Goal: Information Seeking & Learning: Learn about a topic

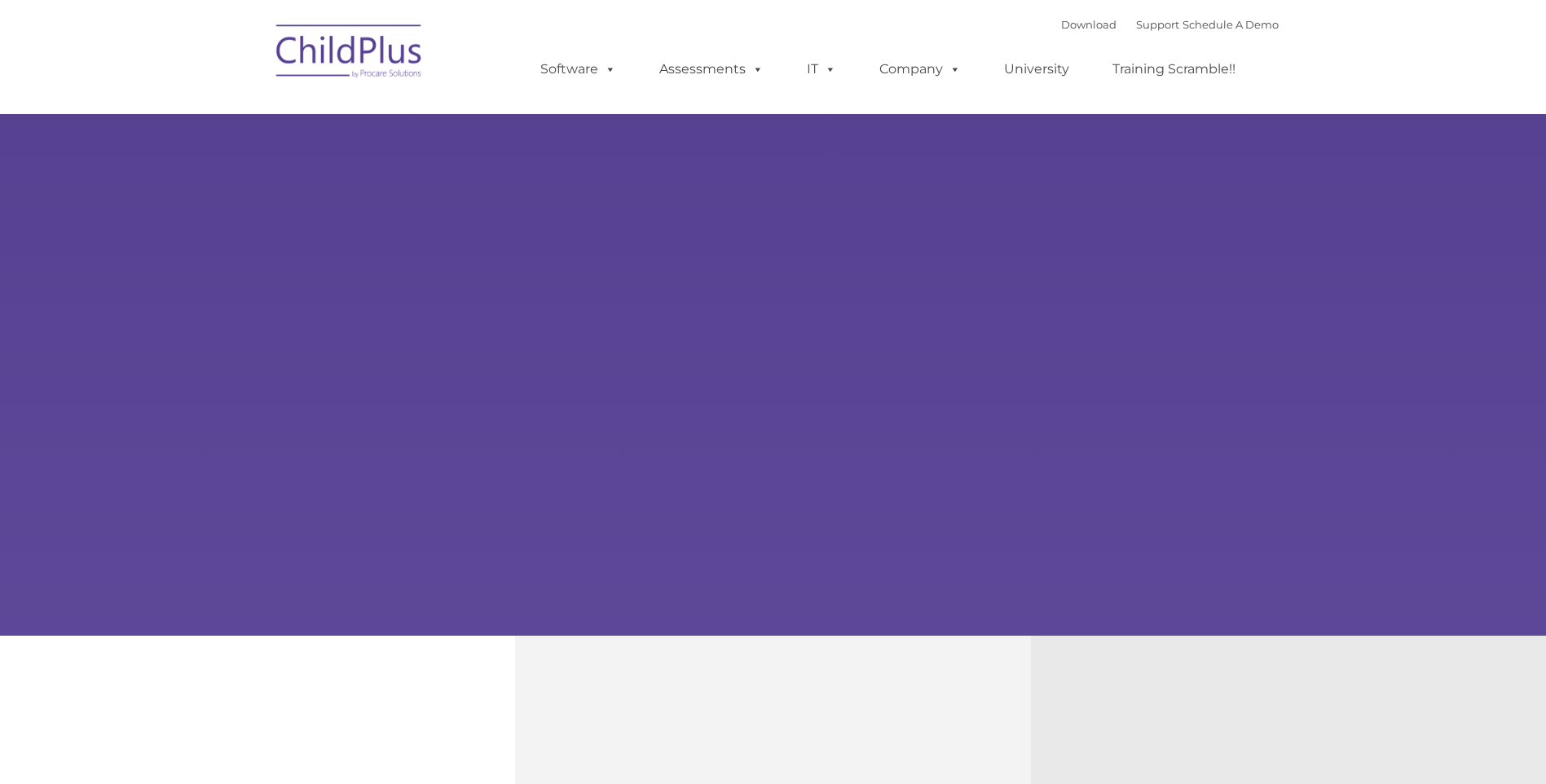
type input ""
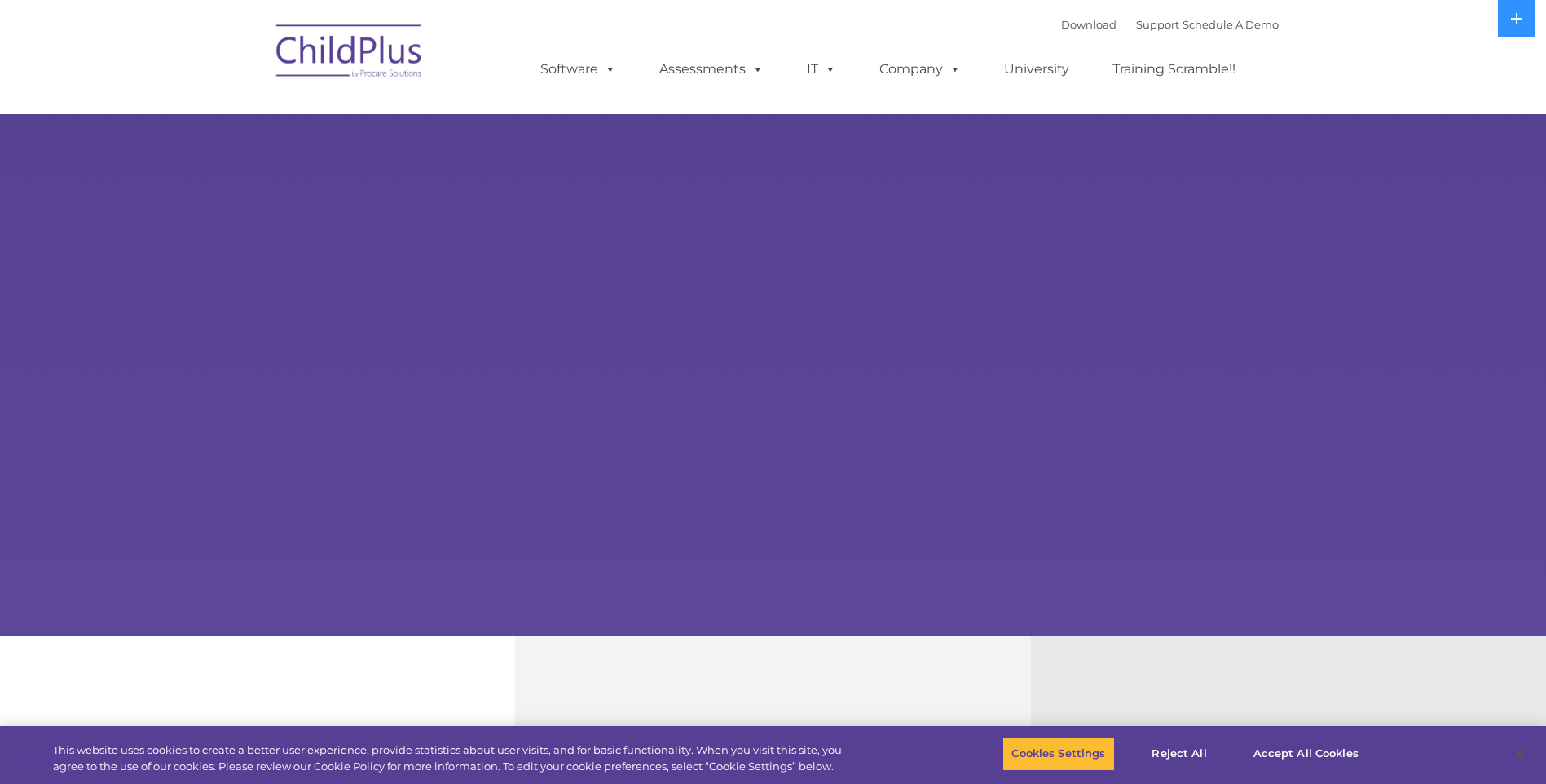
select select "MEDIUM"
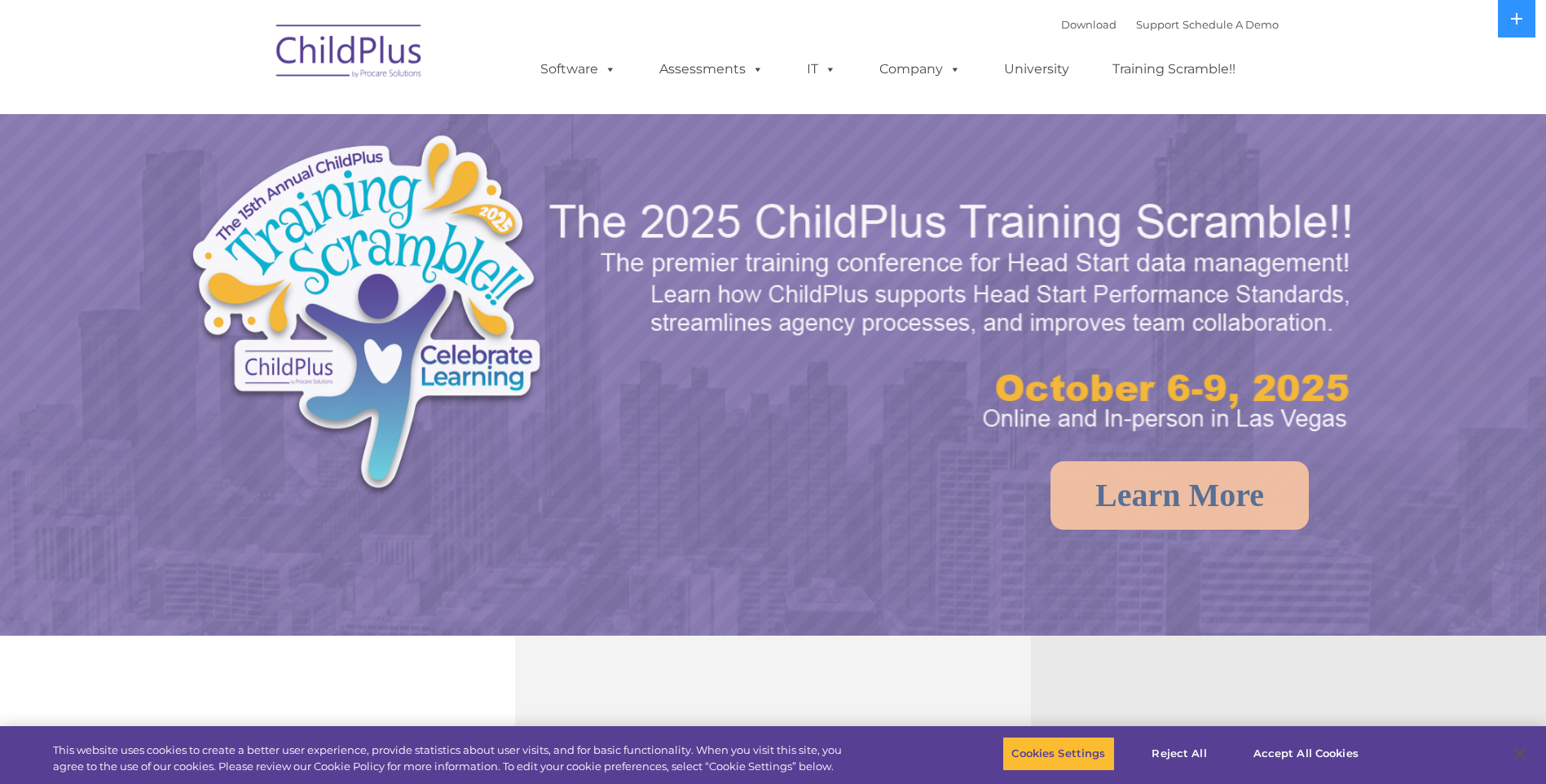
select select "MEDIUM"
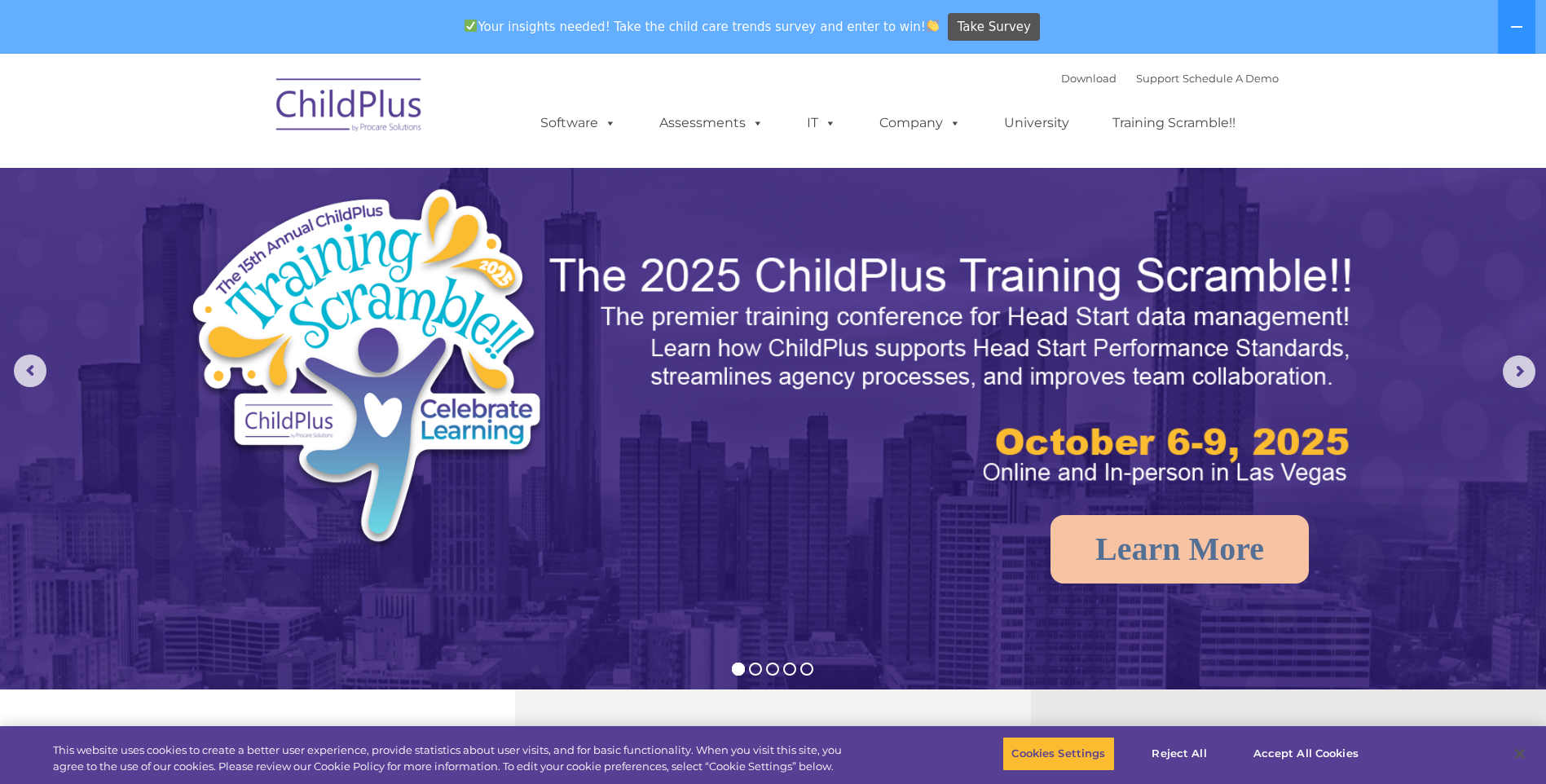
click at [385, 116] on img at bounding box center [350, 107] width 163 height 82
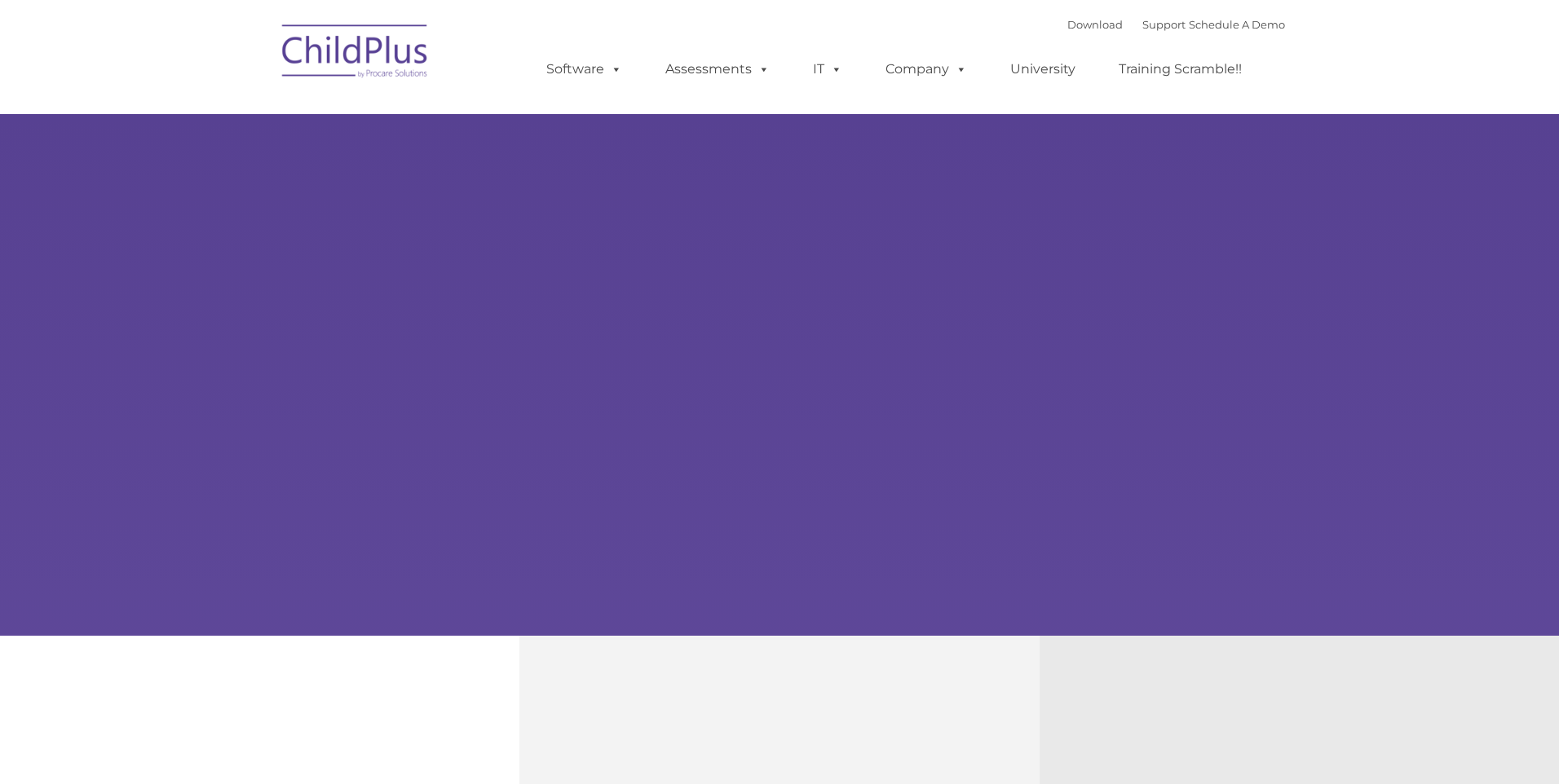
type input ""
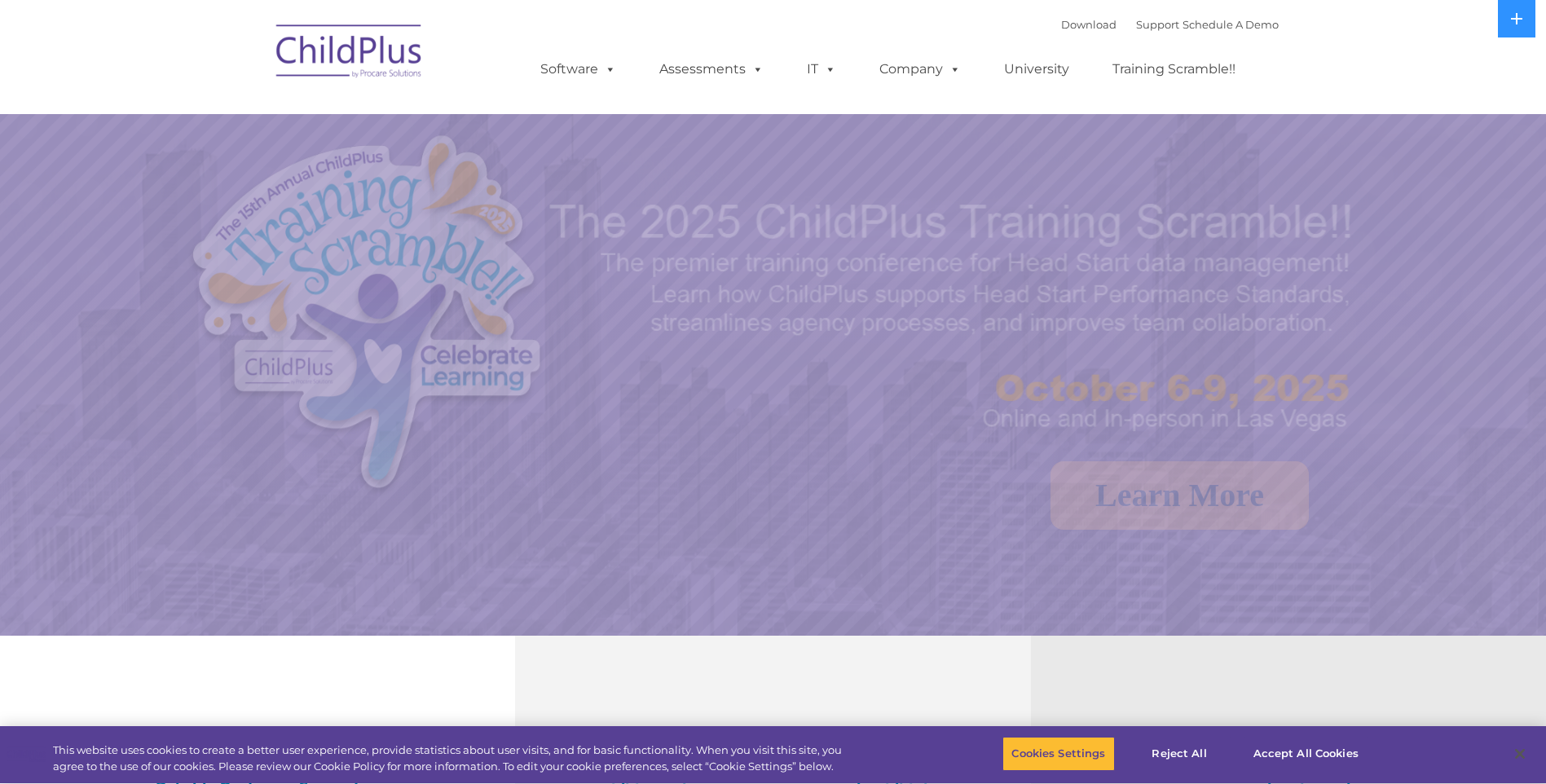
select select "MEDIUM"
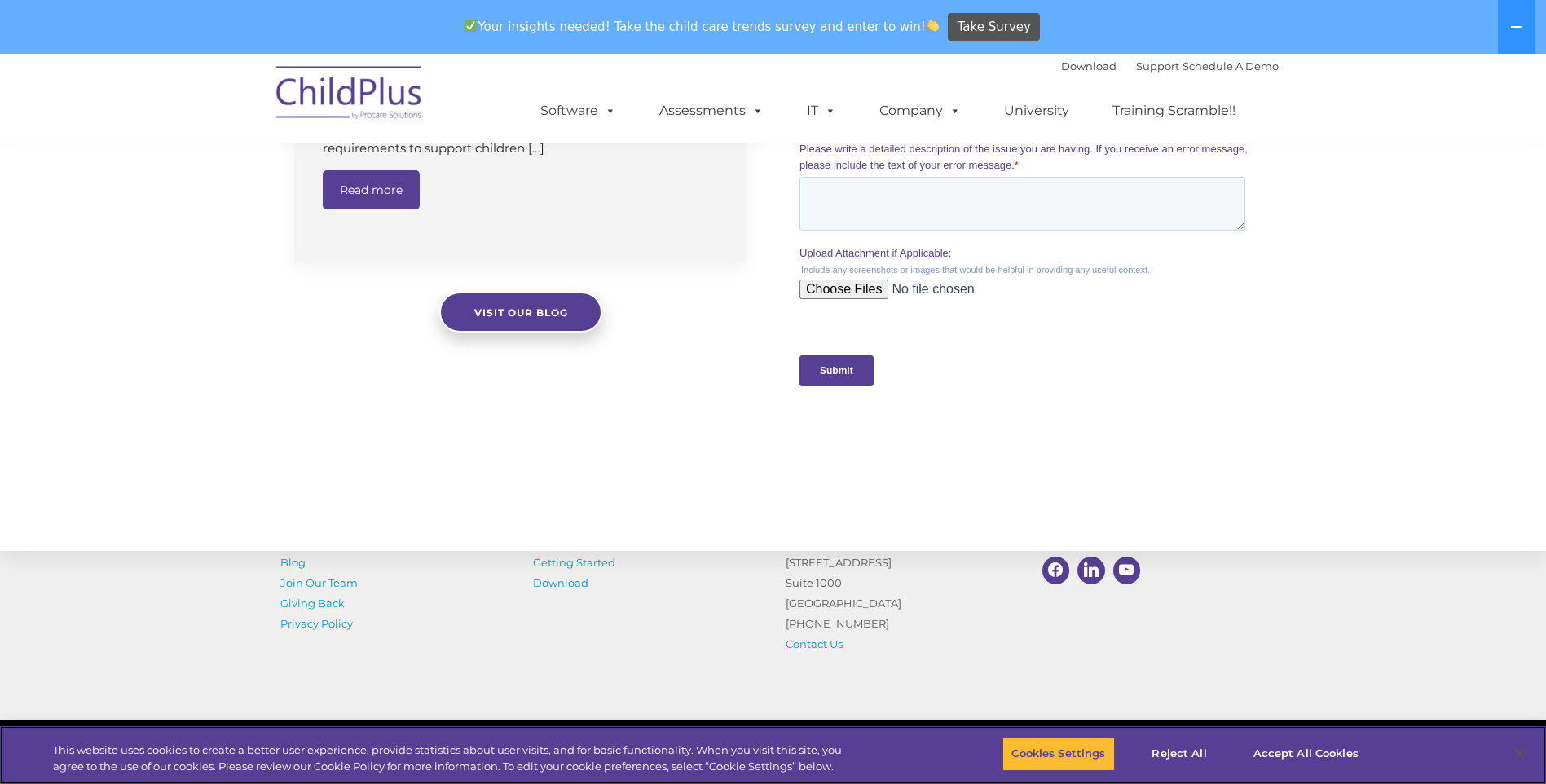
scroll to position [1597, 0]
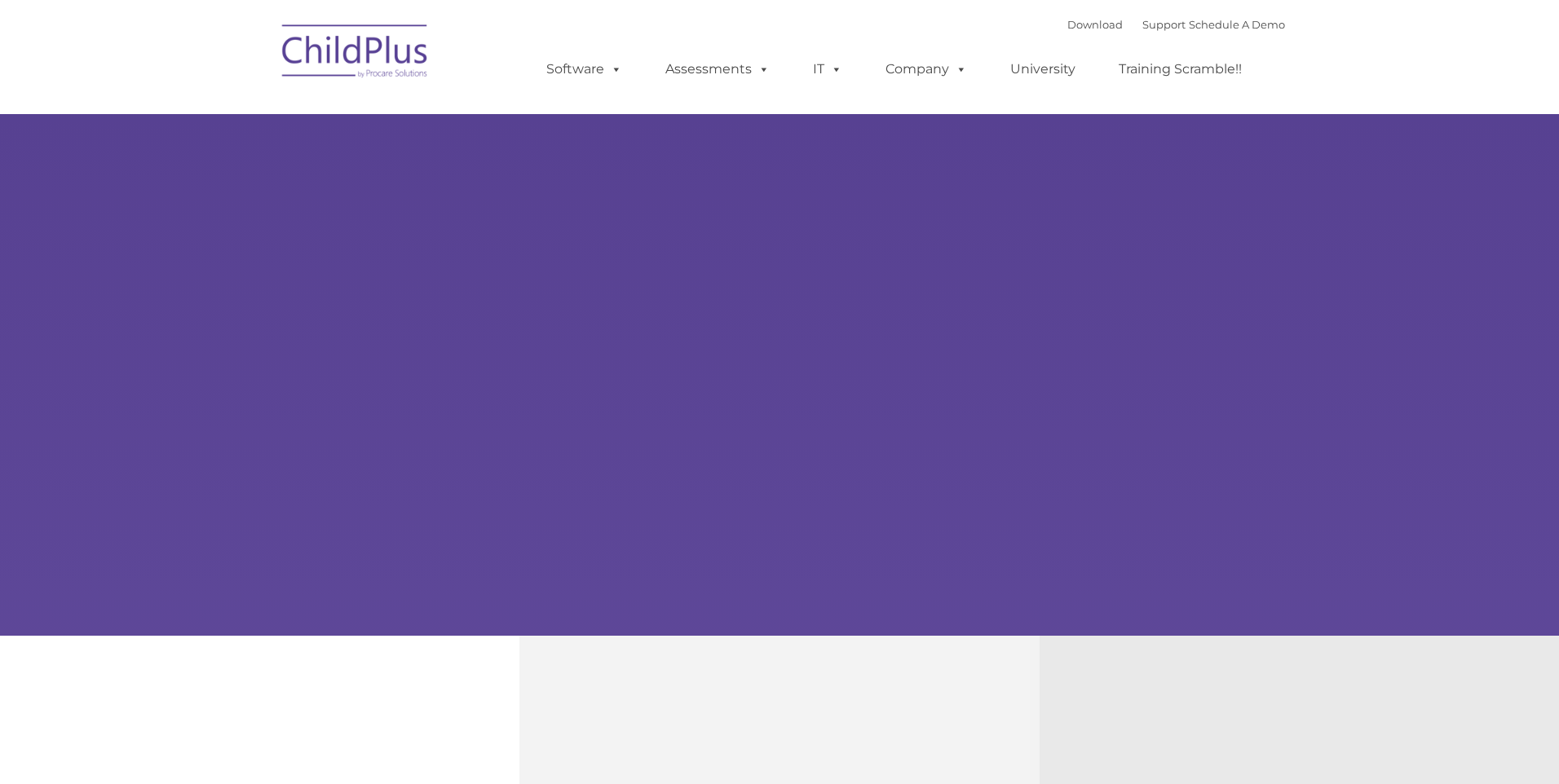
type input ""
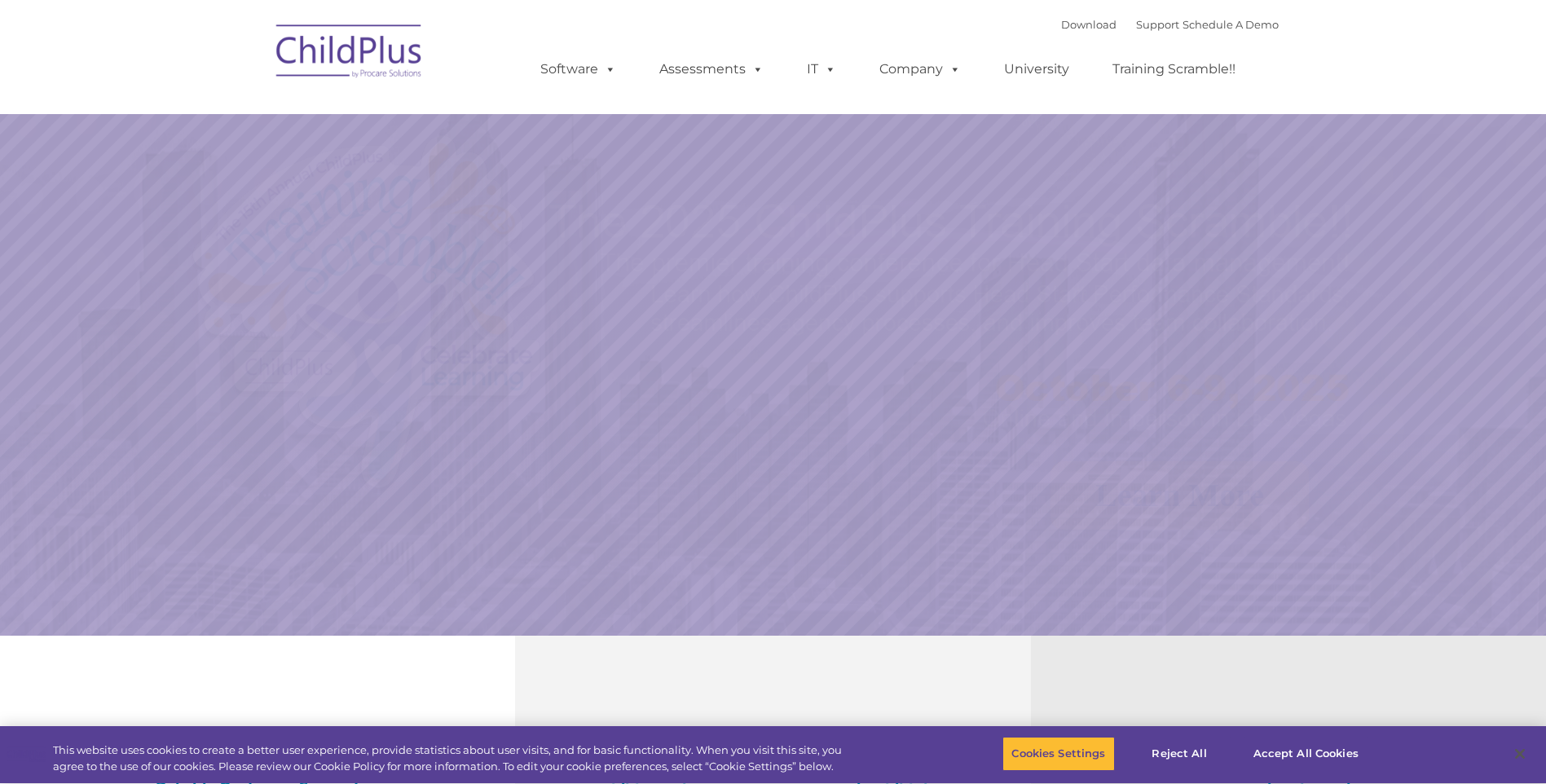
select select "MEDIUM"
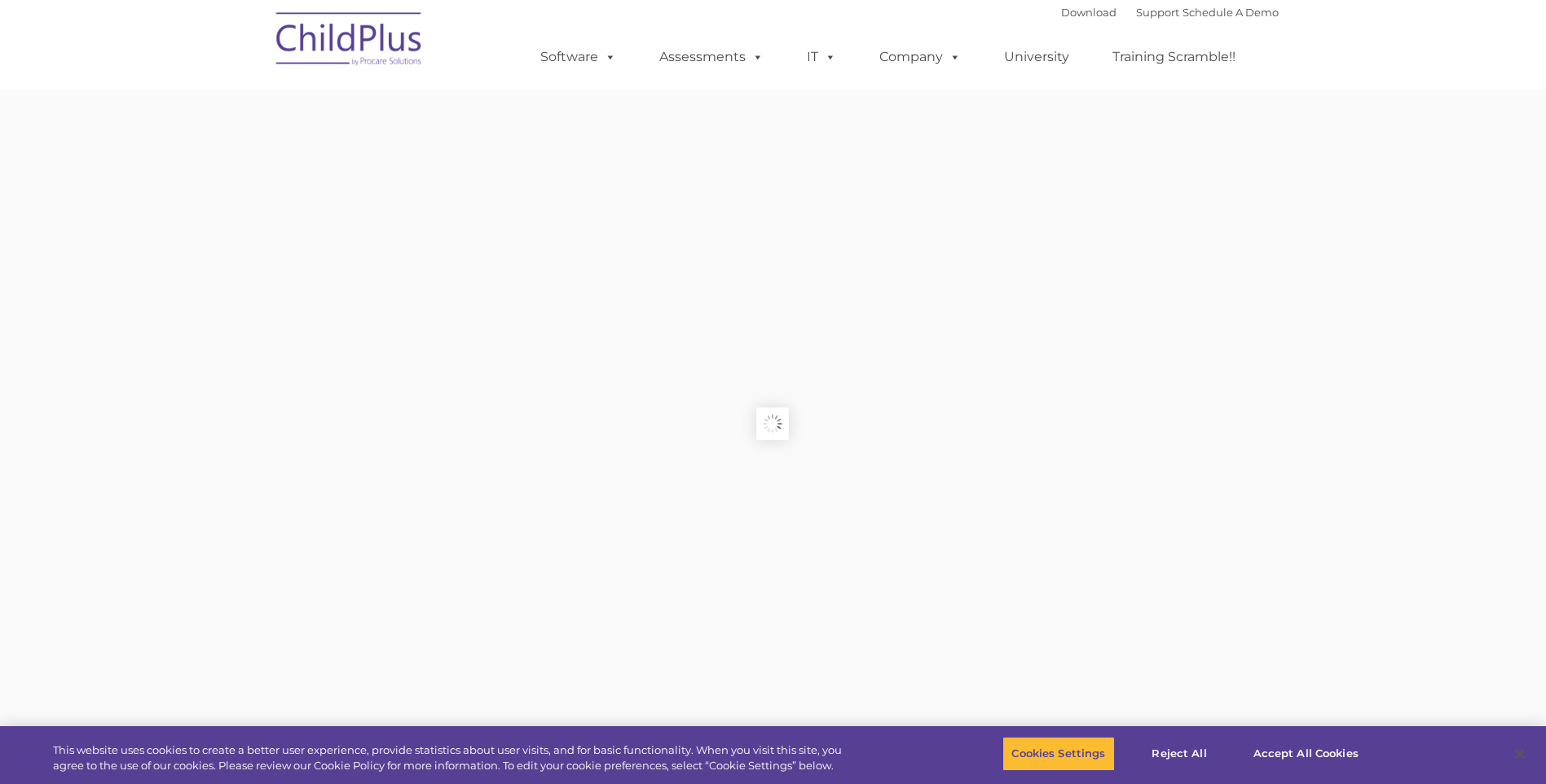
type input ""
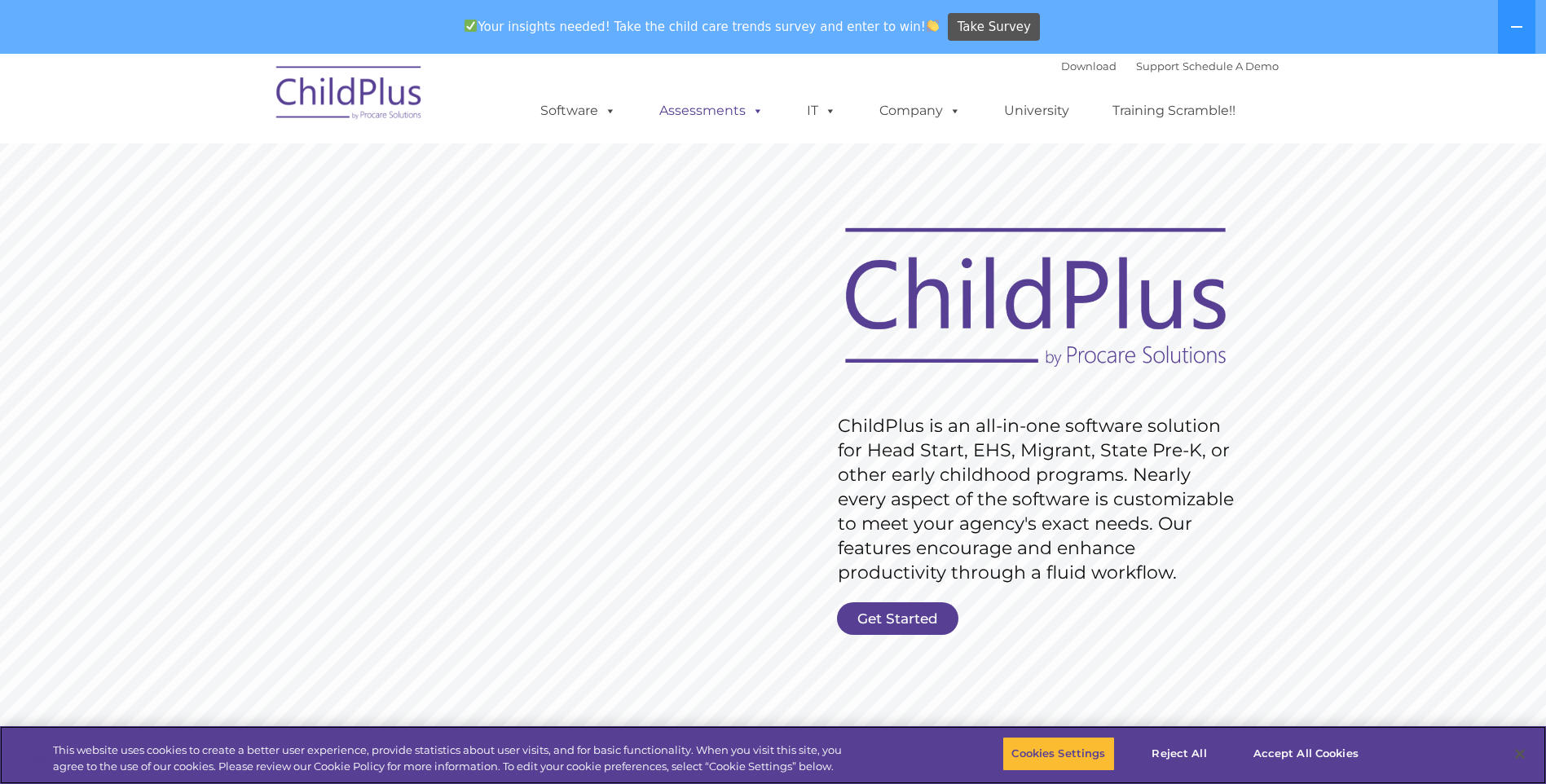
click at [714, 109] on link "Assessments" at bounding box center [711, 110] width 137 height 32
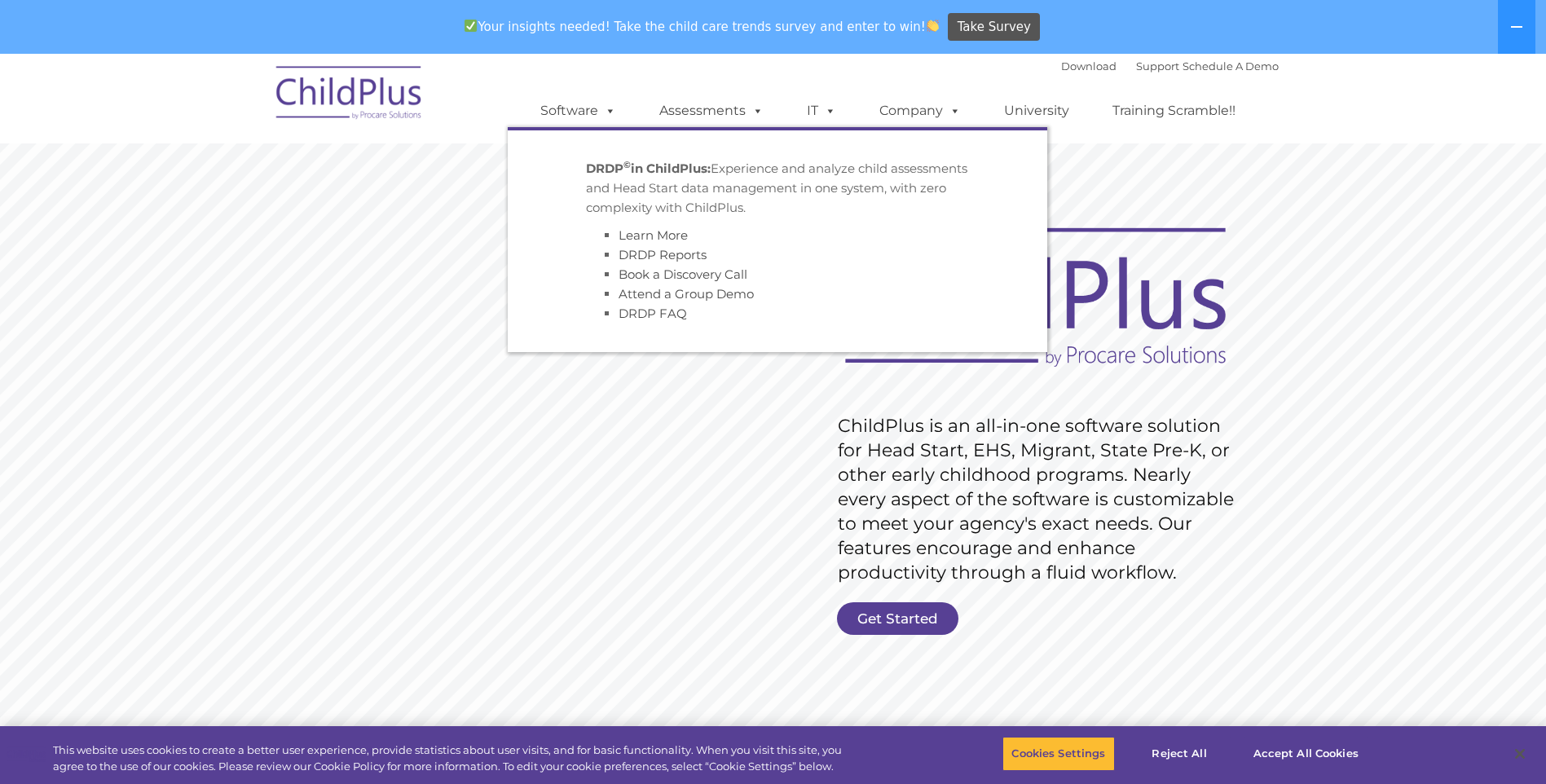
click at [745, 430] on rs-slide "Request Pricing ChildPlus is an all-in-one software solution for Head Start, EH…" at bounding box center [773, 477] width 1546 height 733
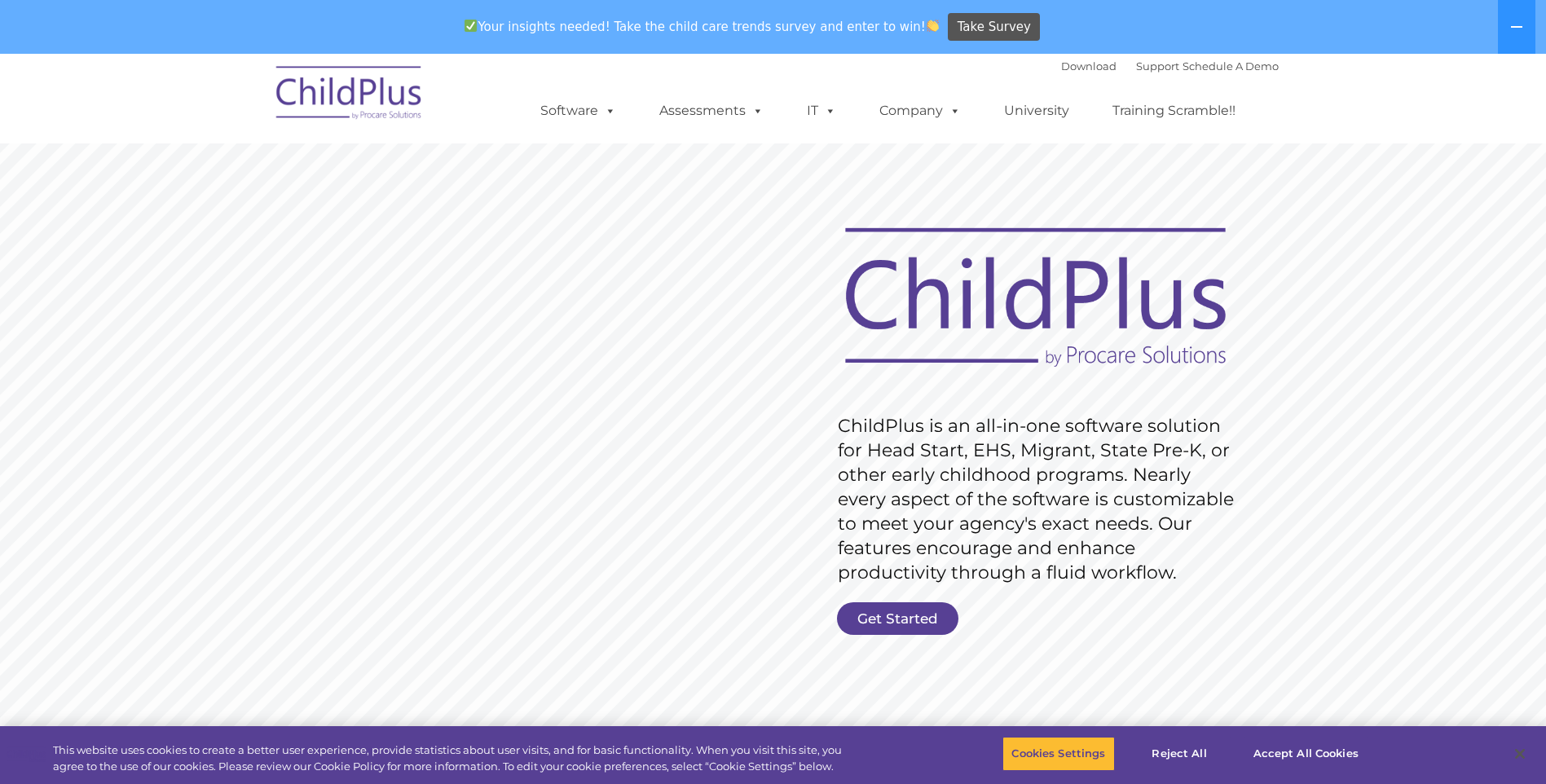
click at [897, 624] on link "Get Started" at bounding box center [897, 618] width 121 height 32
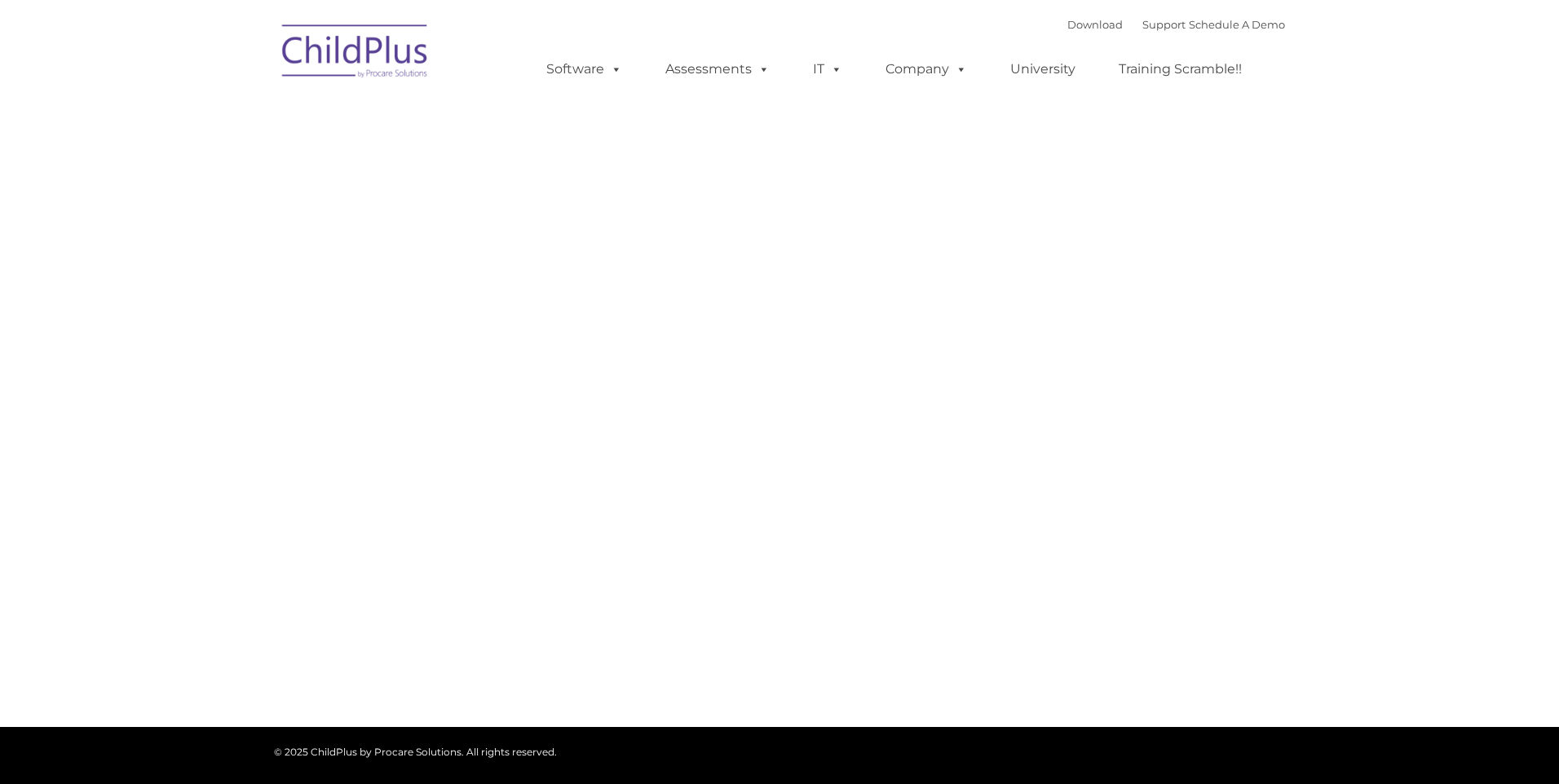
type input ""
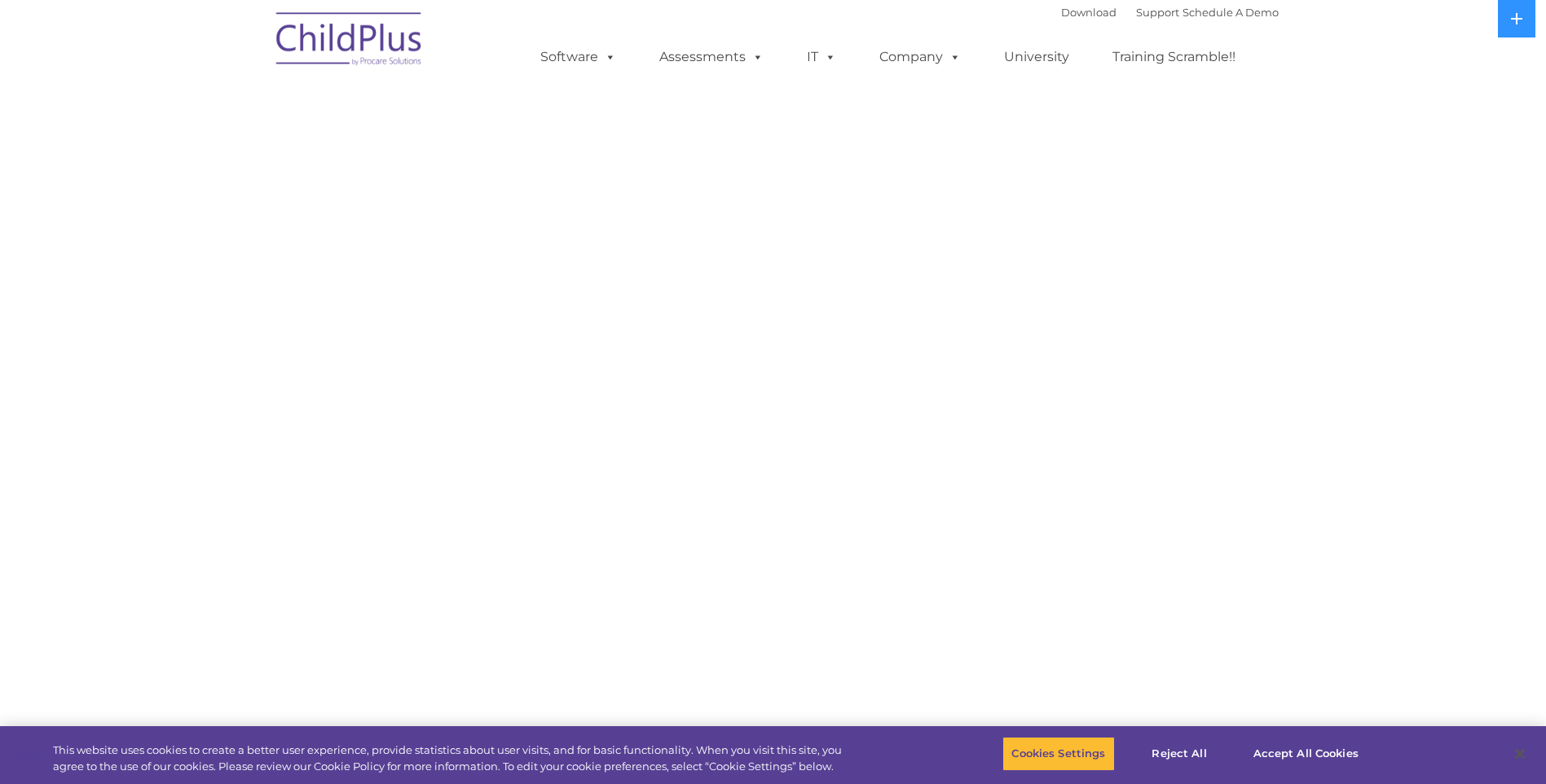
select select "MEDIUM"
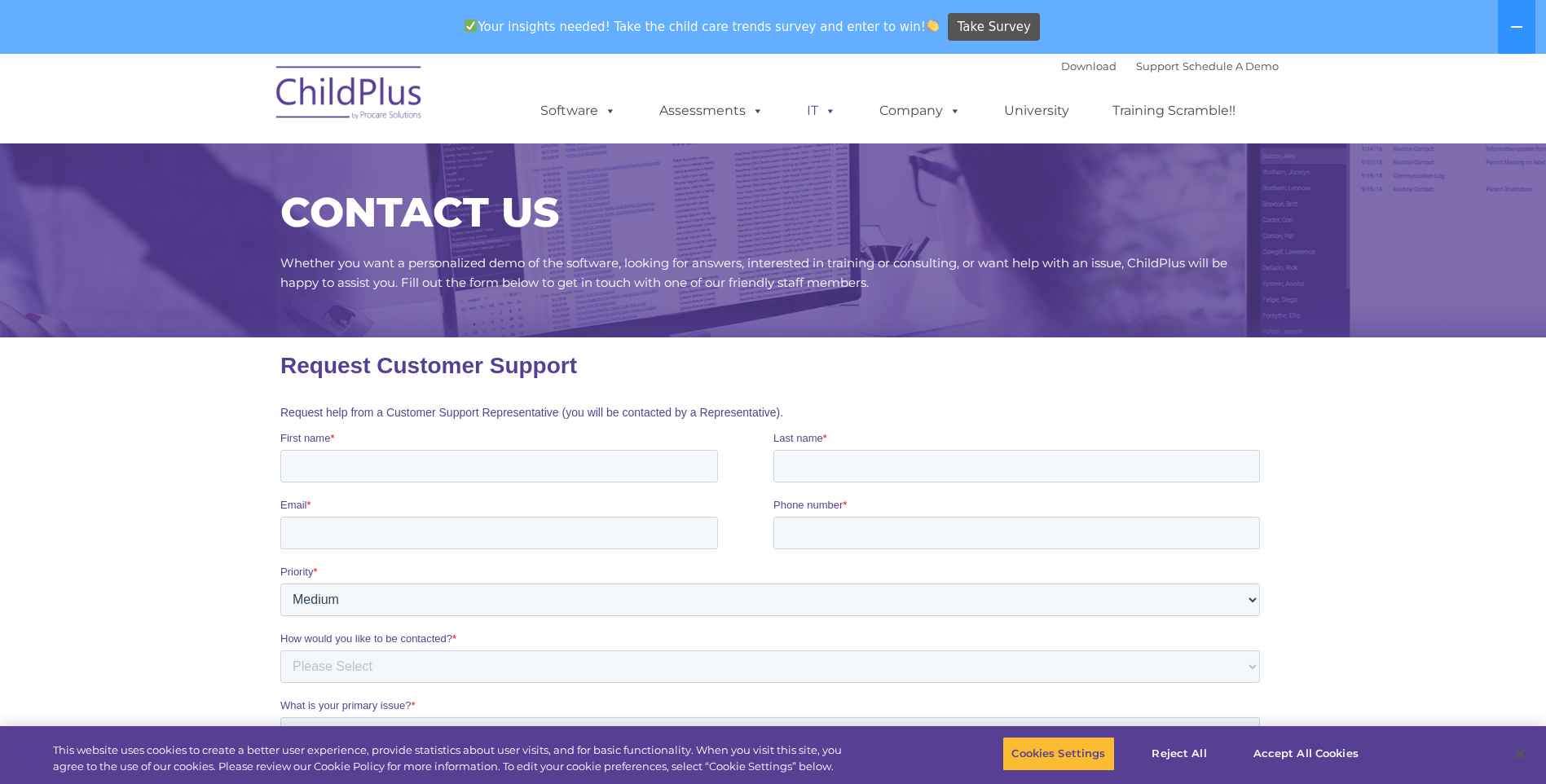
click at [823, 111] on span at bounding box center [828, 110] width 18 height 16
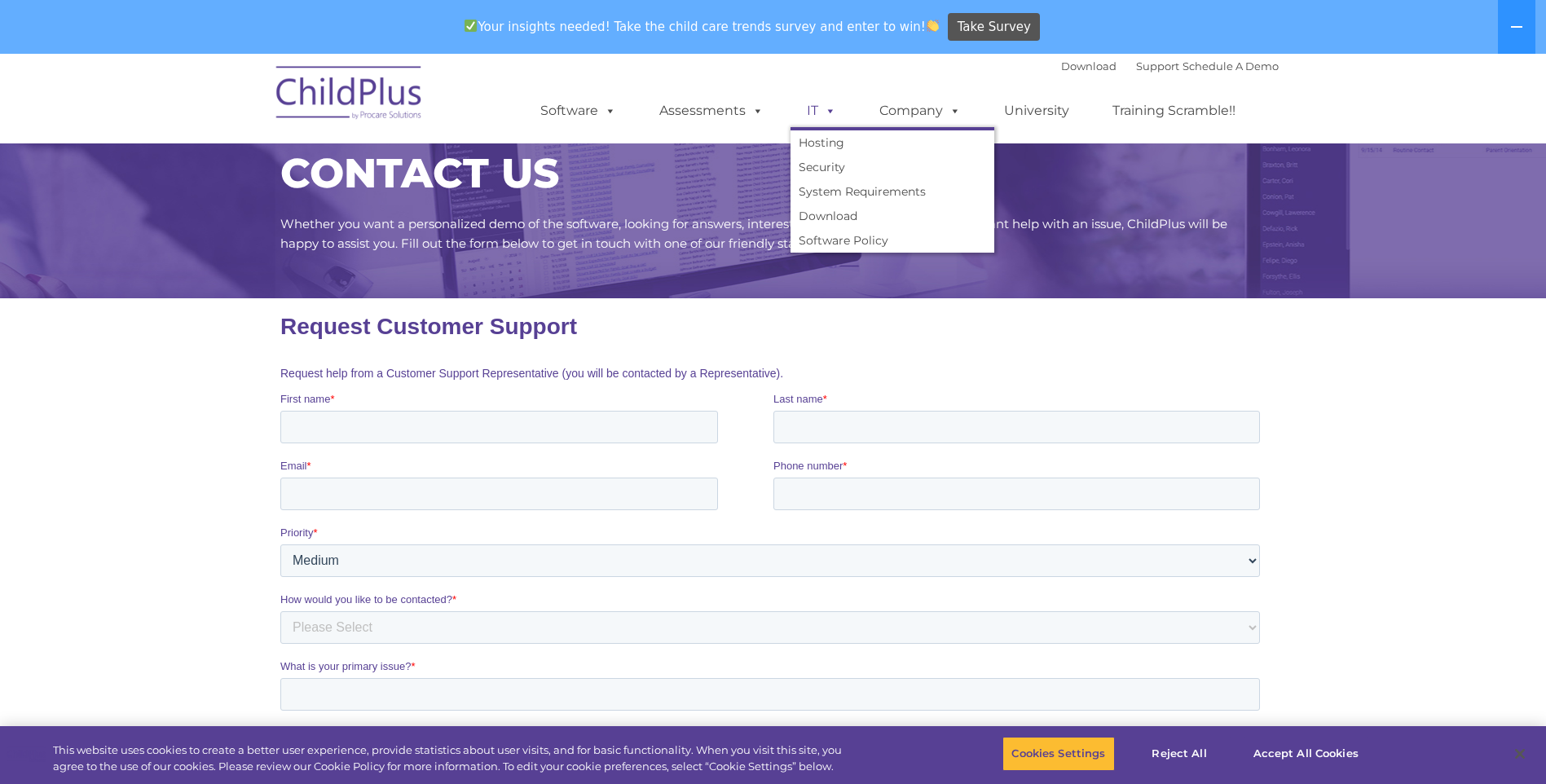
scroll to position [37, 0]
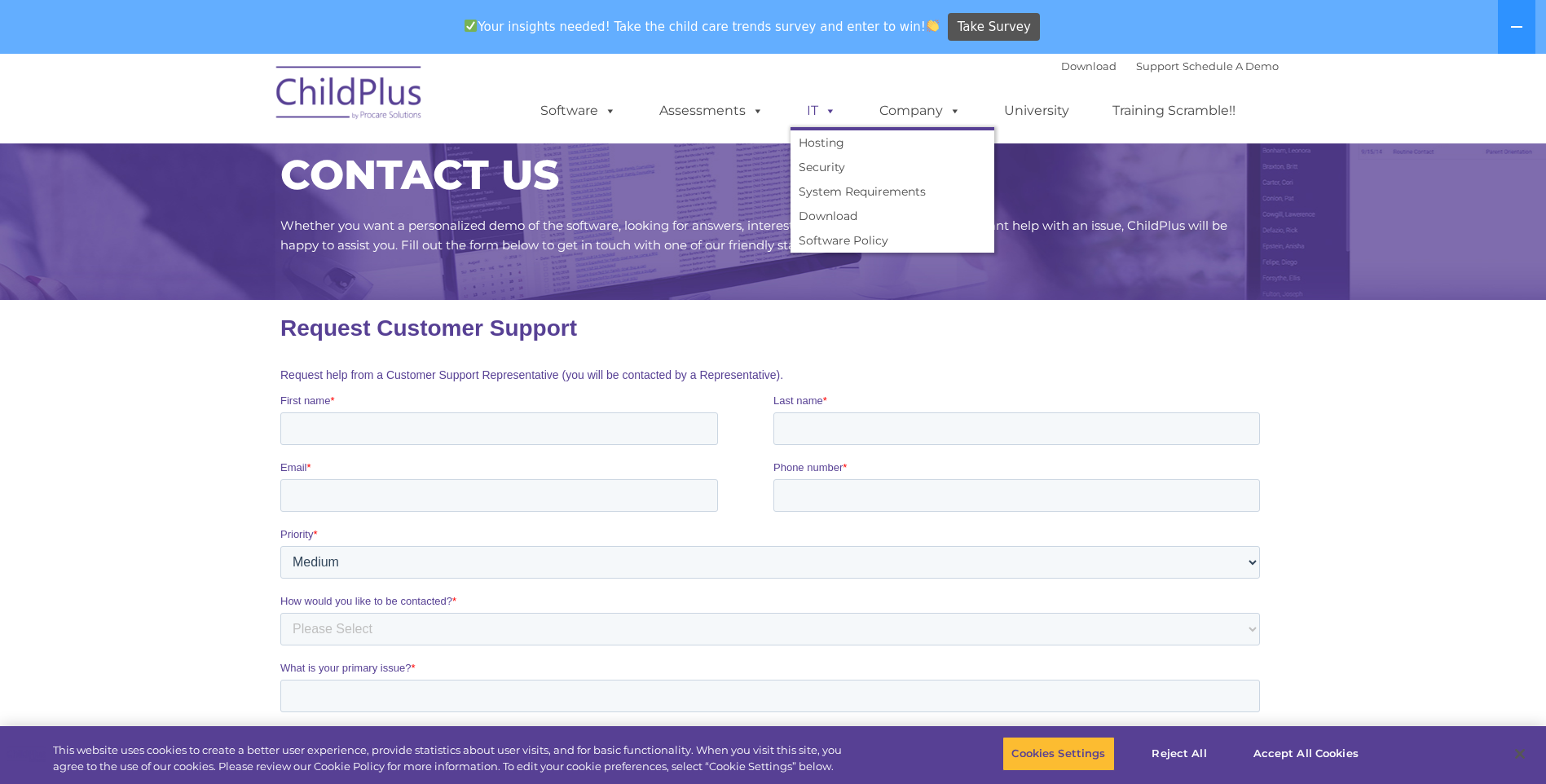
click at [829, 107] on span at bounding box center [828, 110] width 18 height 16
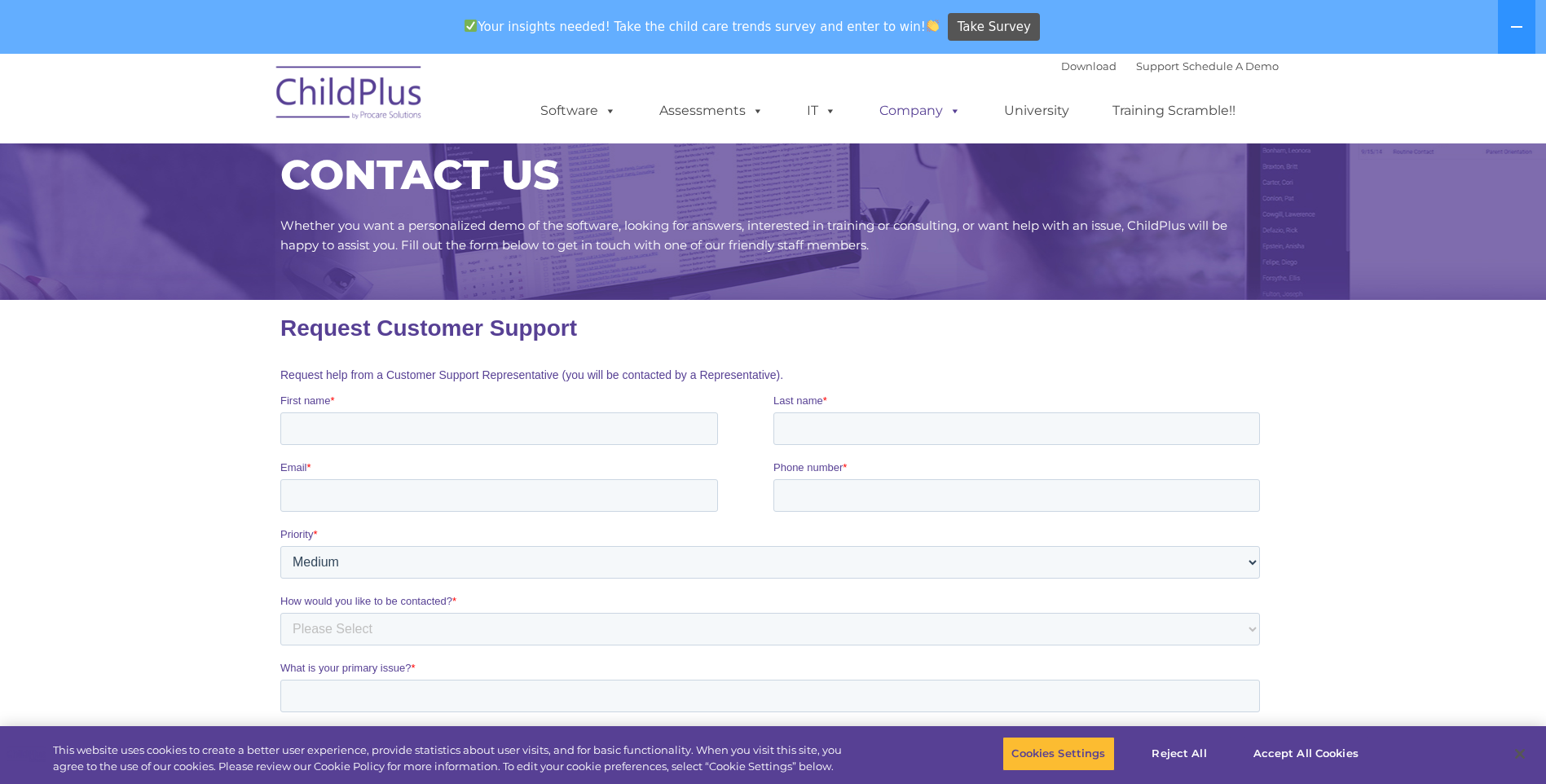
click at [946, 107] on span at bounding box center [952, 110] width 18 height 16
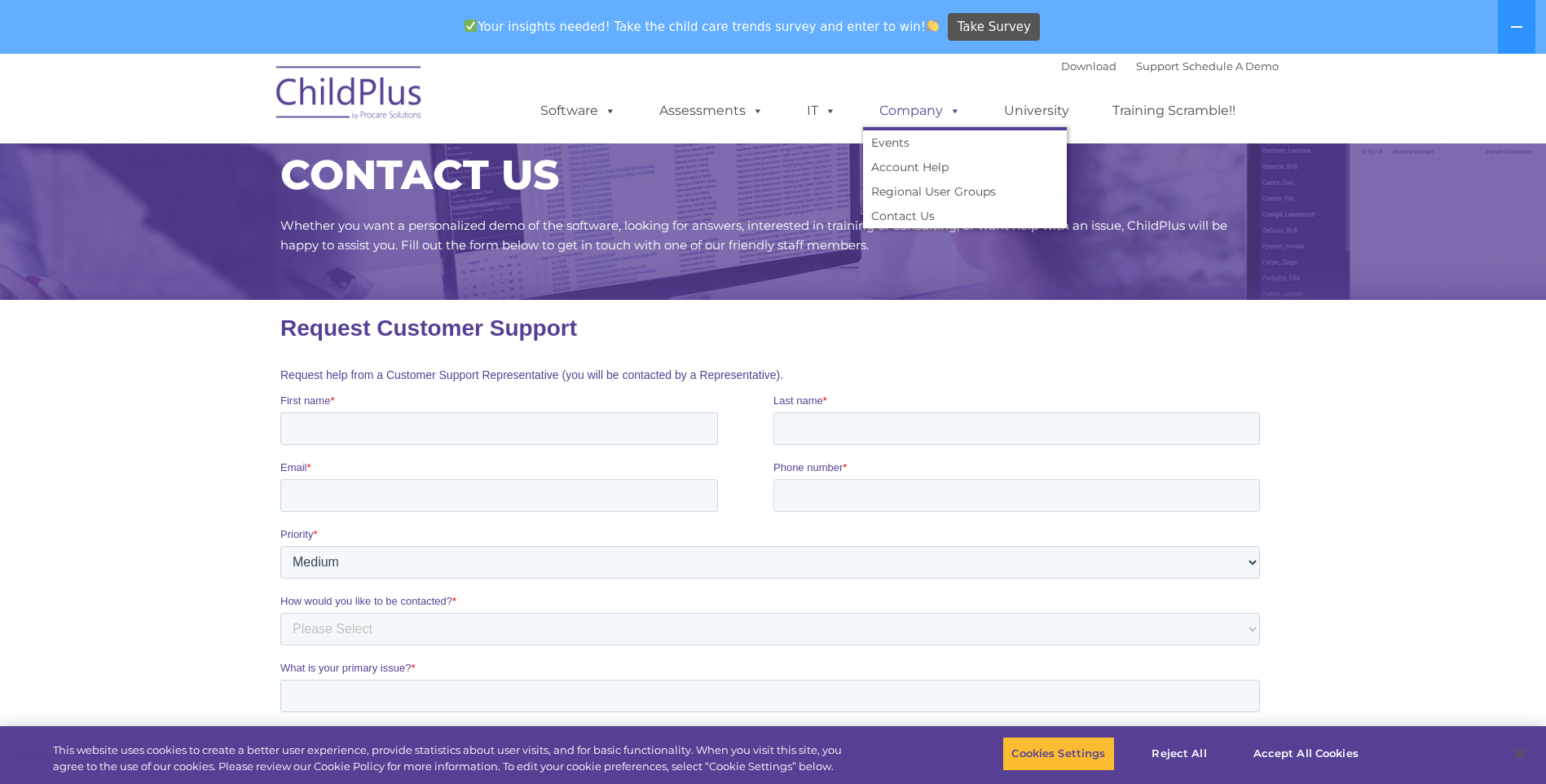
click at [1053, 107] on link "University" at bounding box center [1036, 110] width 97 height 32
click at [1024, 101] on link "University" at bounding box center [1036, 110] width 97 height 32
click at [1185, 120] on link "Training Scramble!!" at bounding box center [1174, 110] width 155 height 32
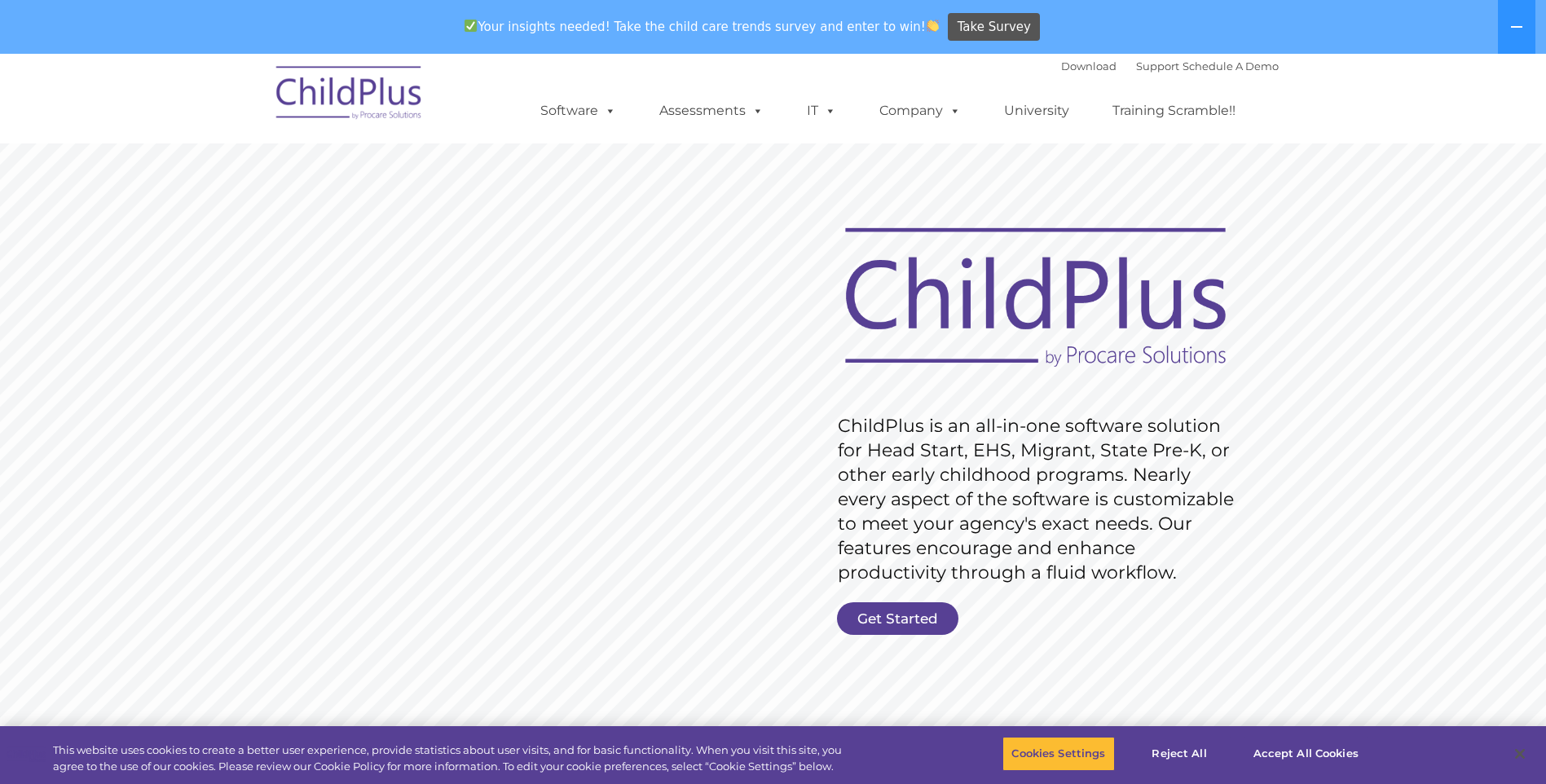
click at [898, 612] on link "Get Started" at bounding box center [897, 618] width 121 height 32
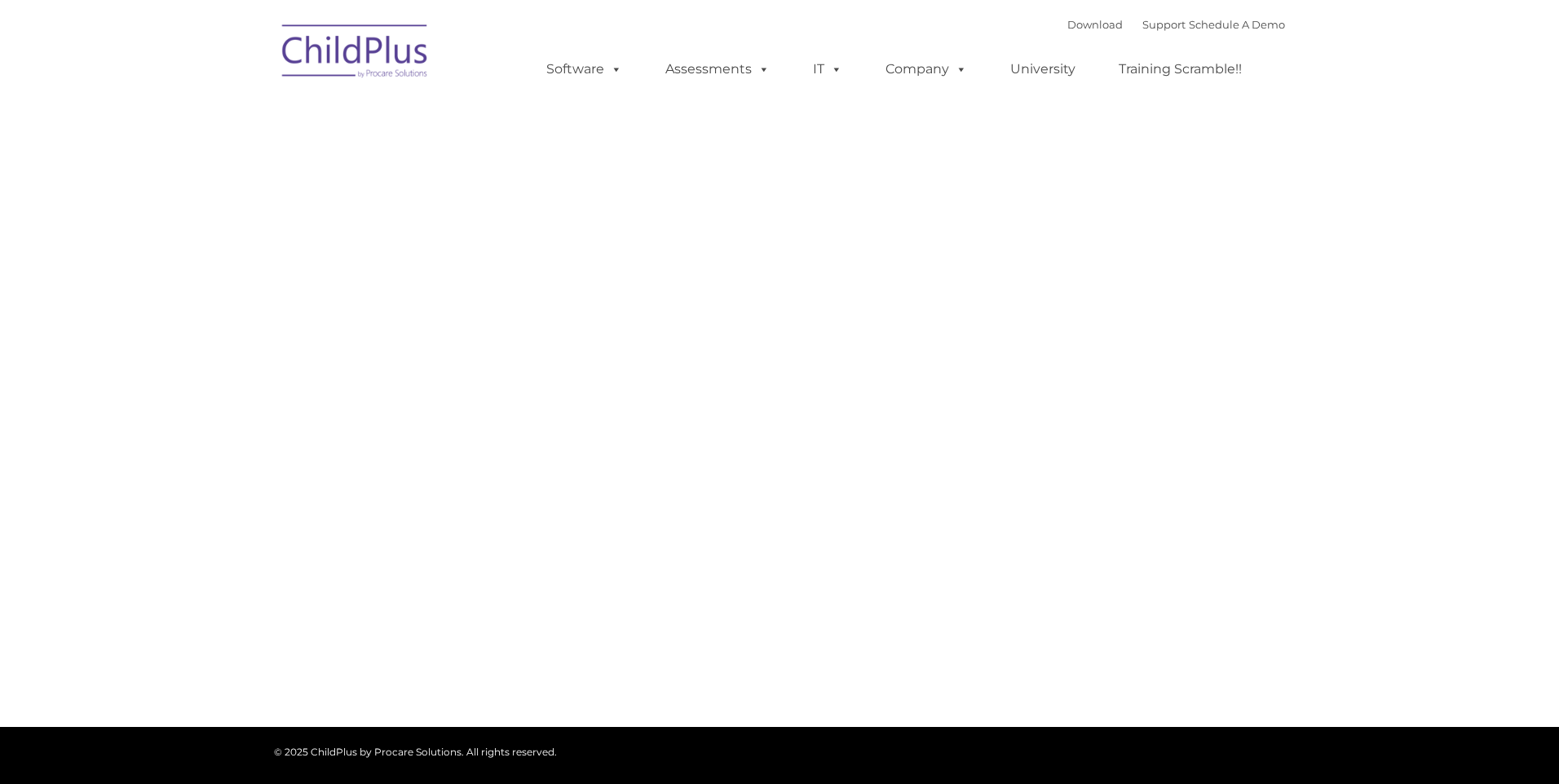
type input ""
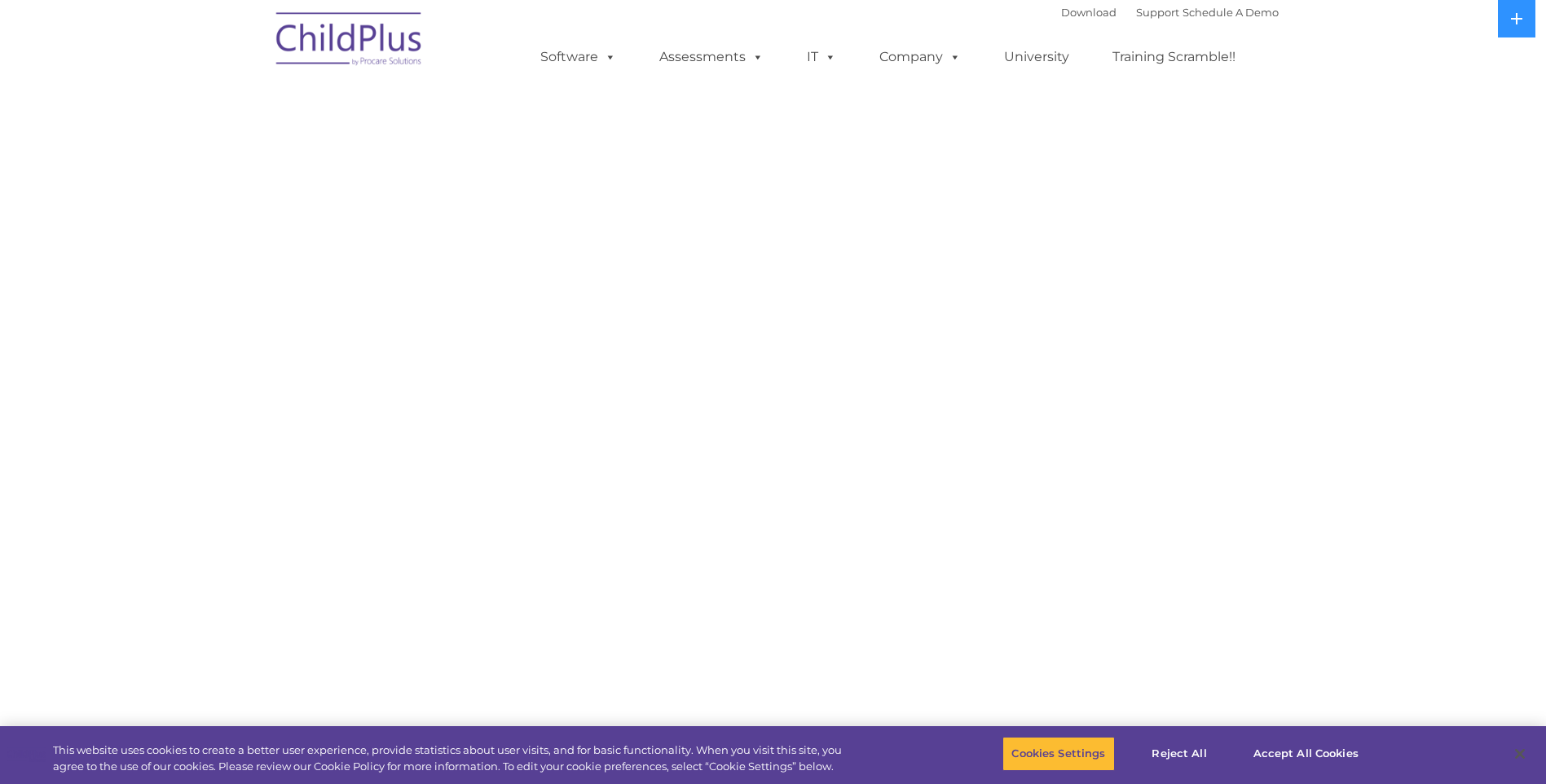
select select "MEDIUM"
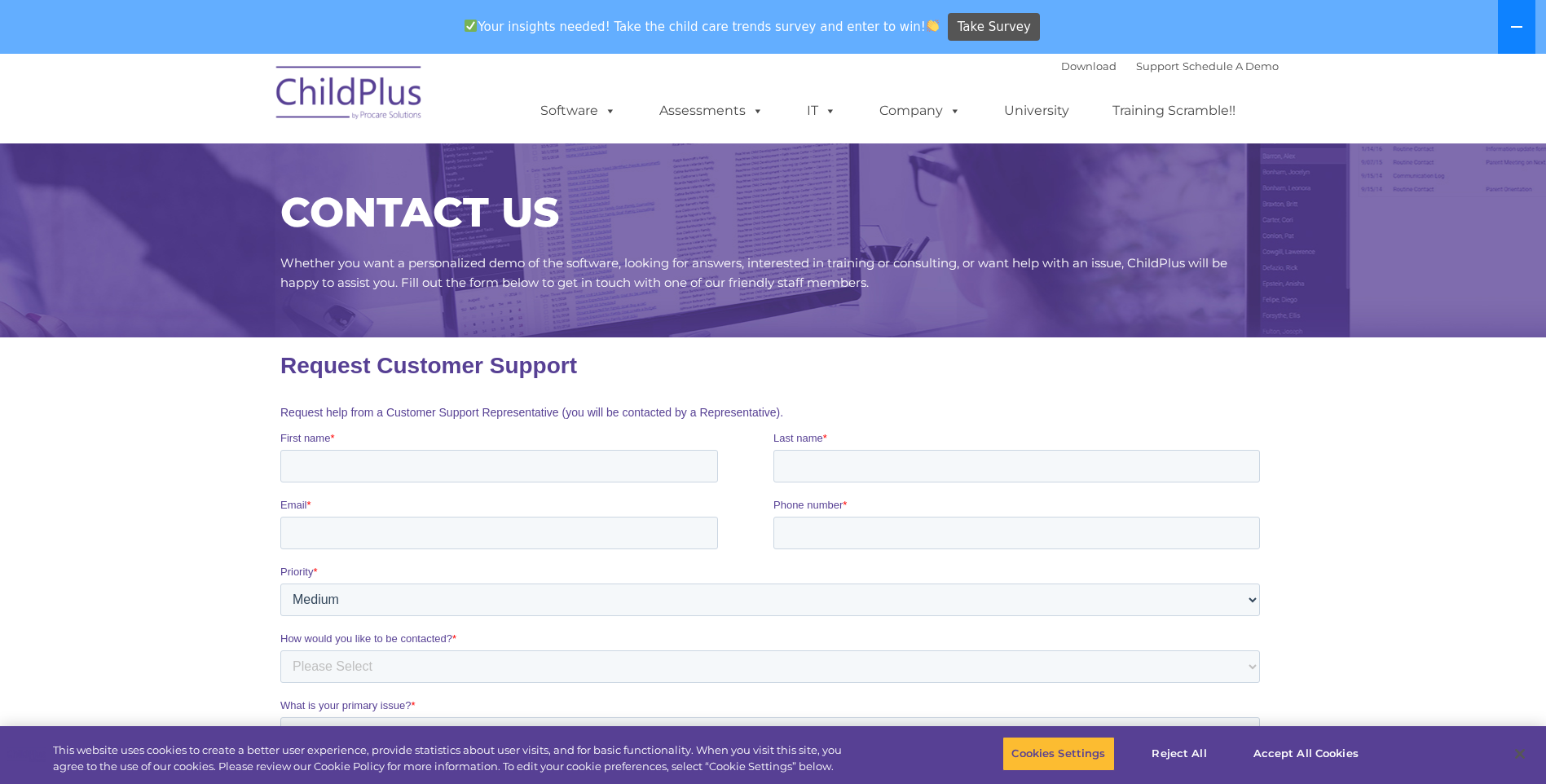
click at [1519, 27] on icon at bounding box center [1517, 28] width 12 height 2
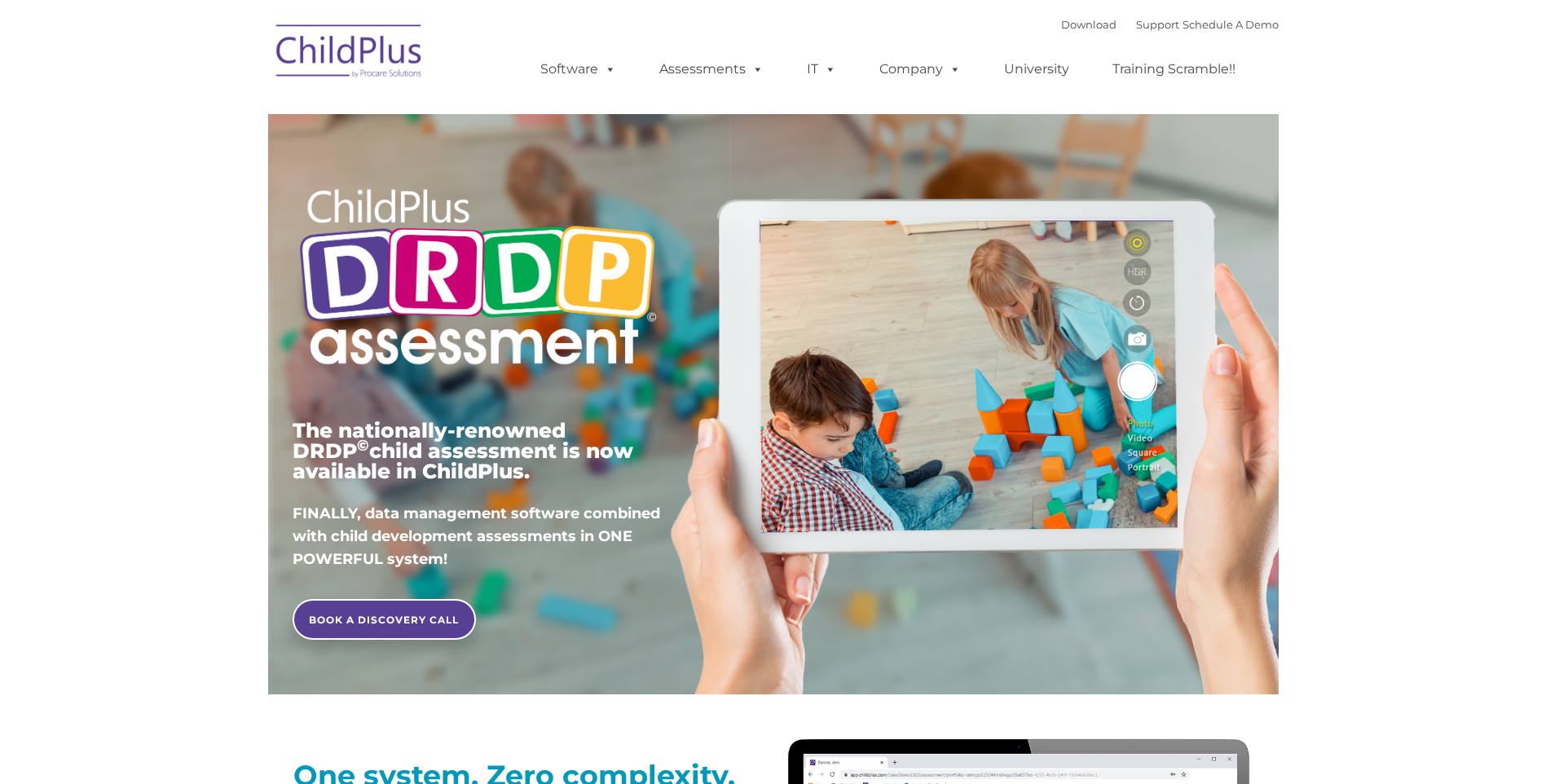
type input ""
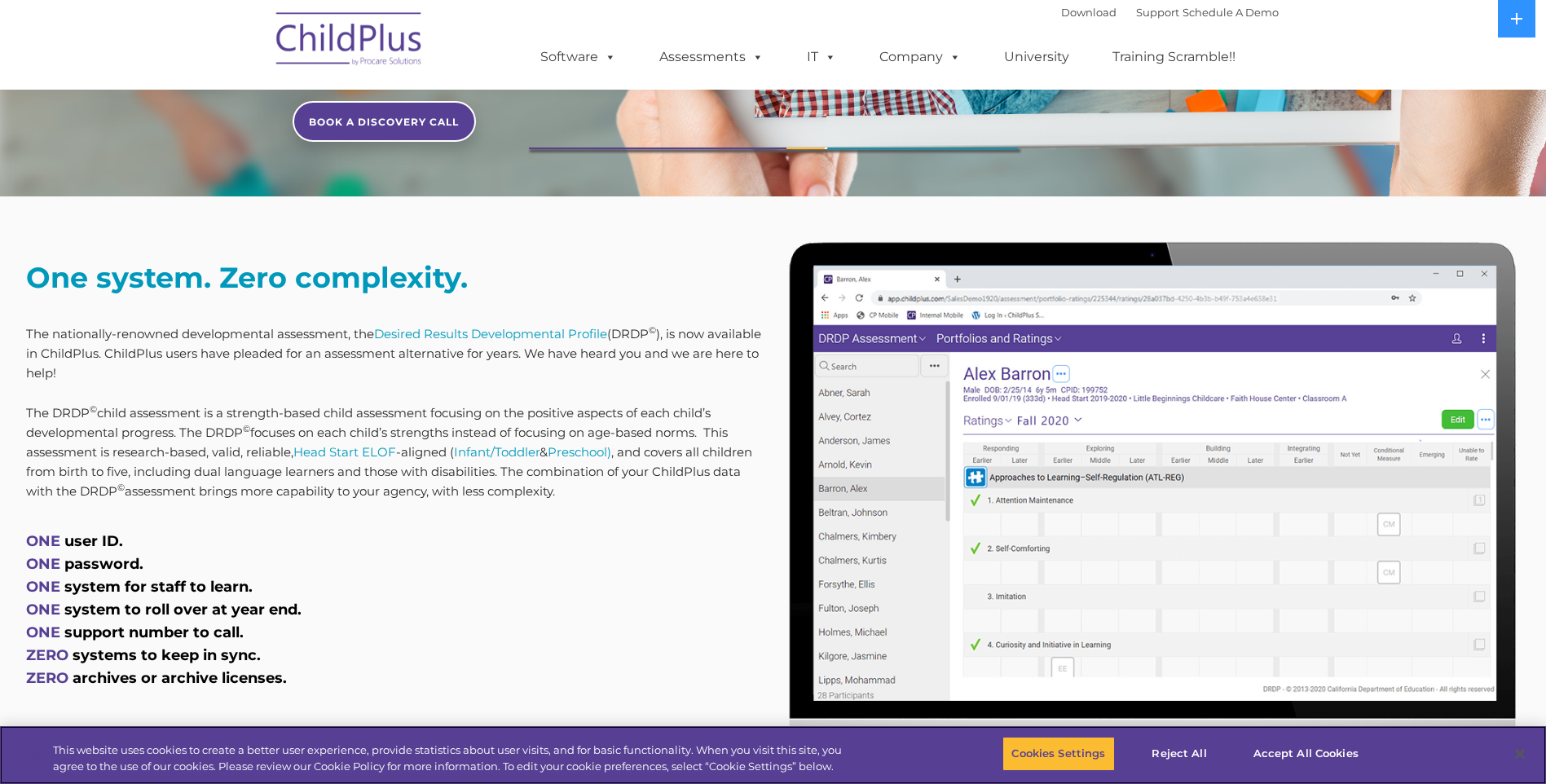
scroll to position [496, 0]
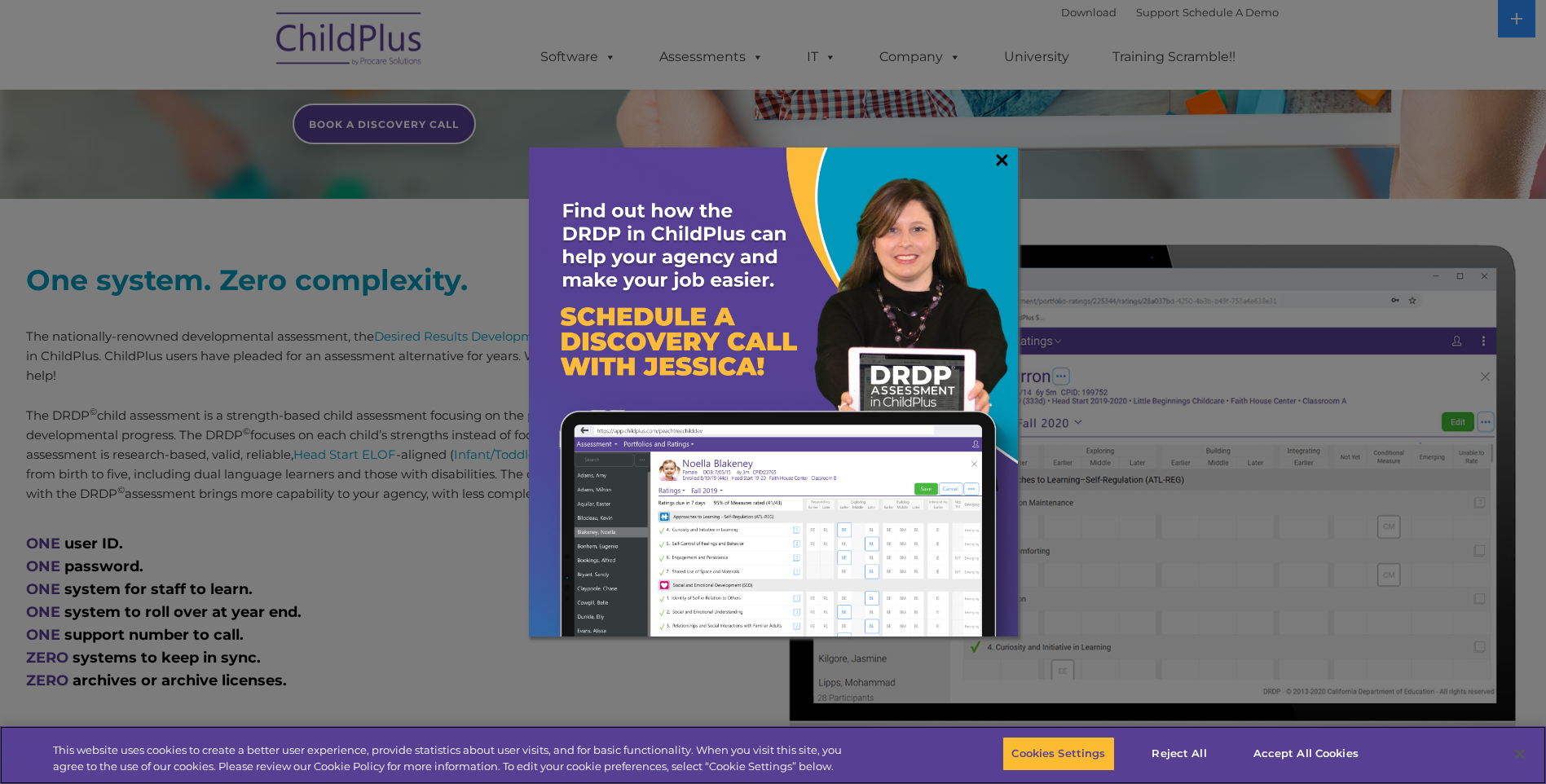
click at [999, 167] on link "×" at bounding box center [1002, 159] width 19 height 17
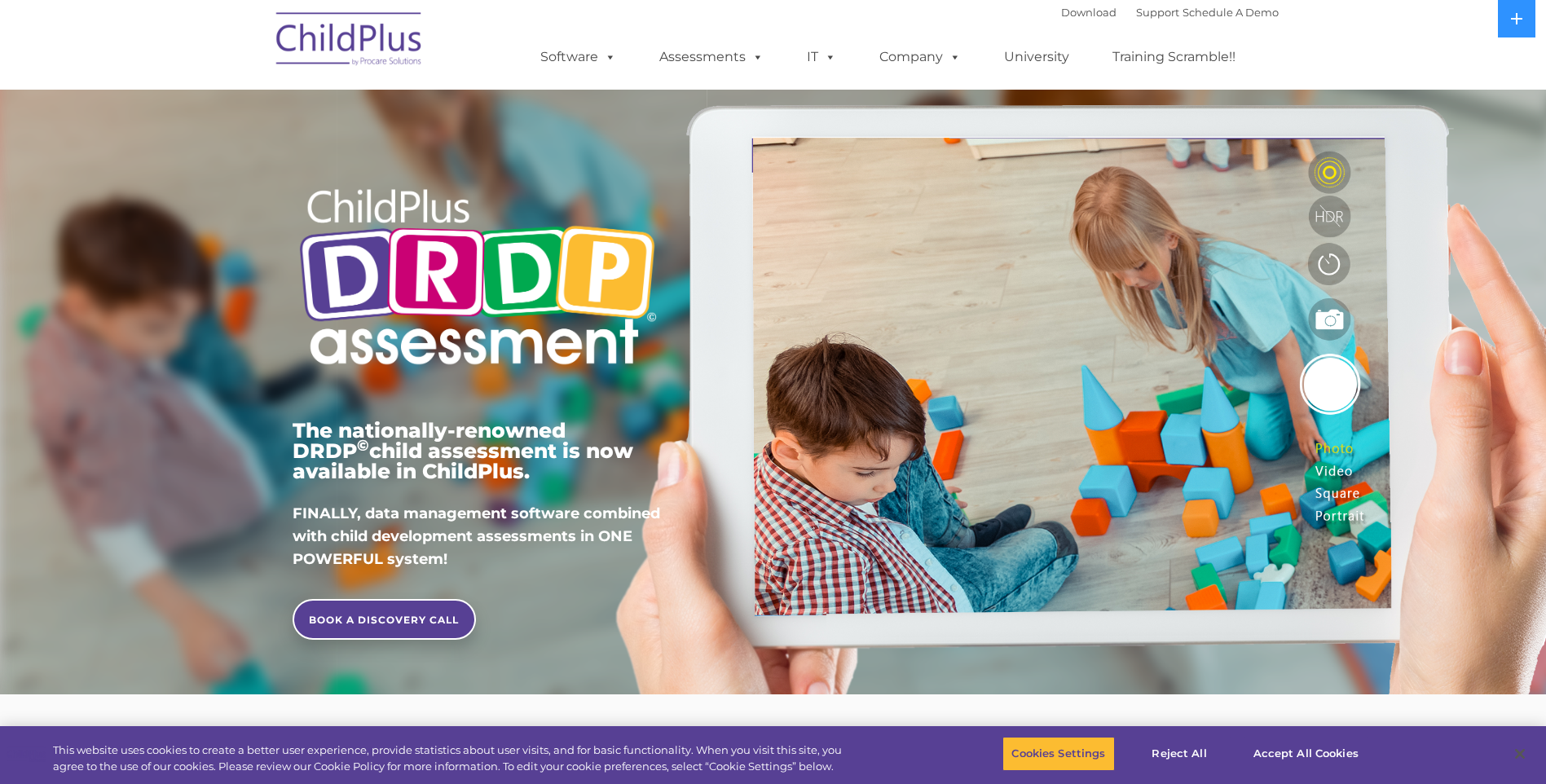
scroll to position [0, 0]
click at [397, 630] on link "BOOK A DISCOVERY CALL" at bounding box center [384, 619] width 183 height 40
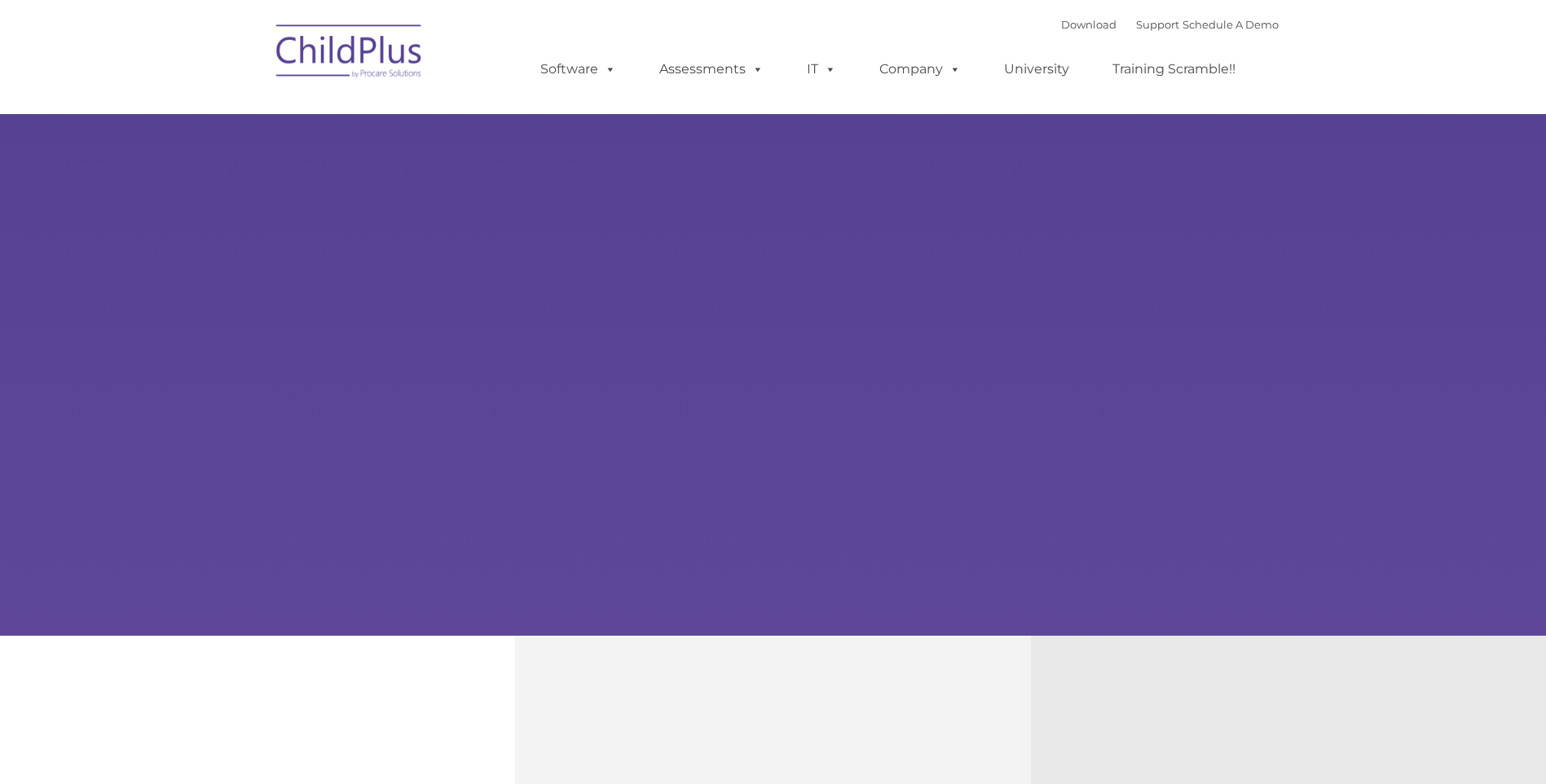
type input ""
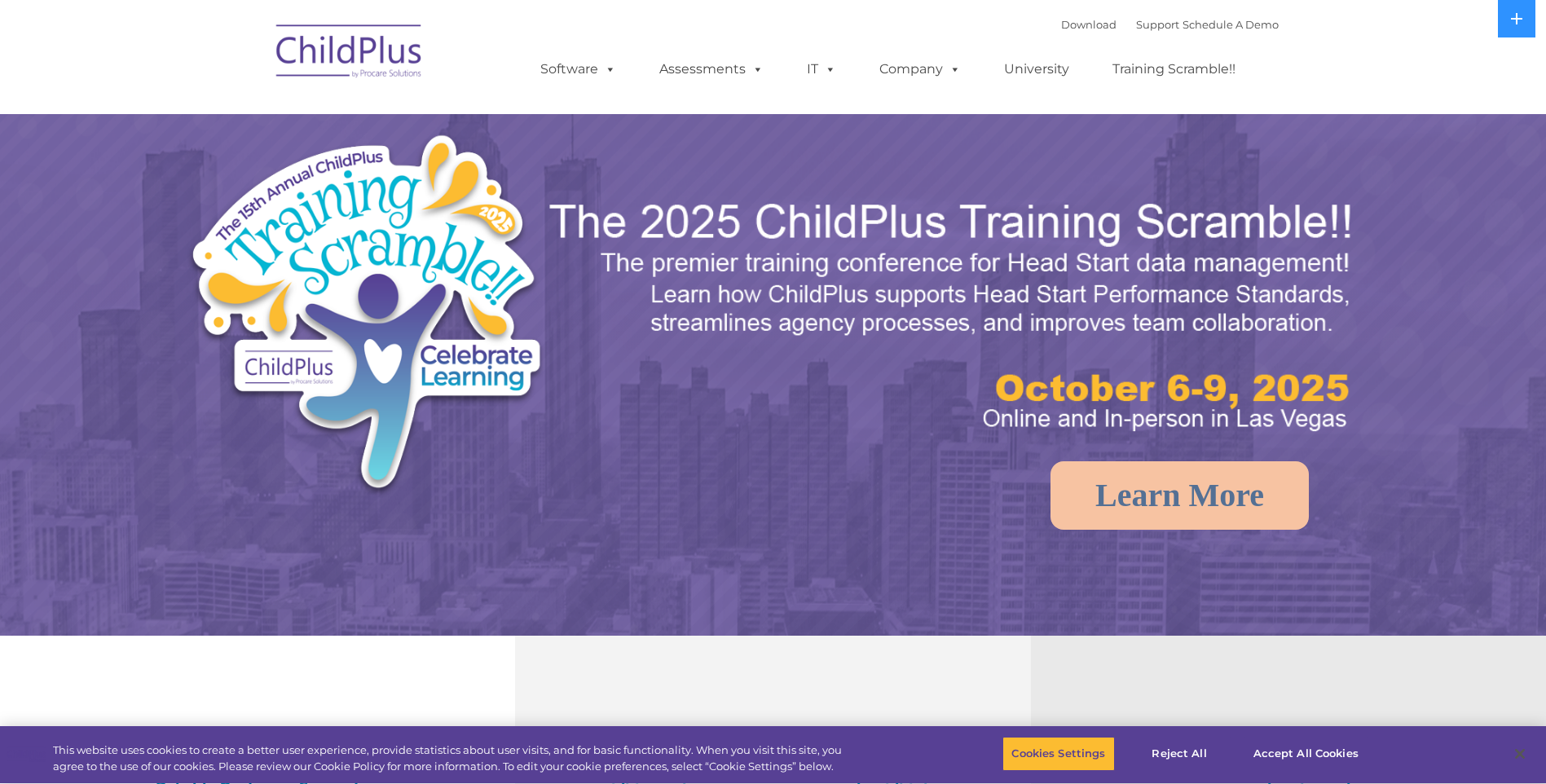
select select "MEDIUM"
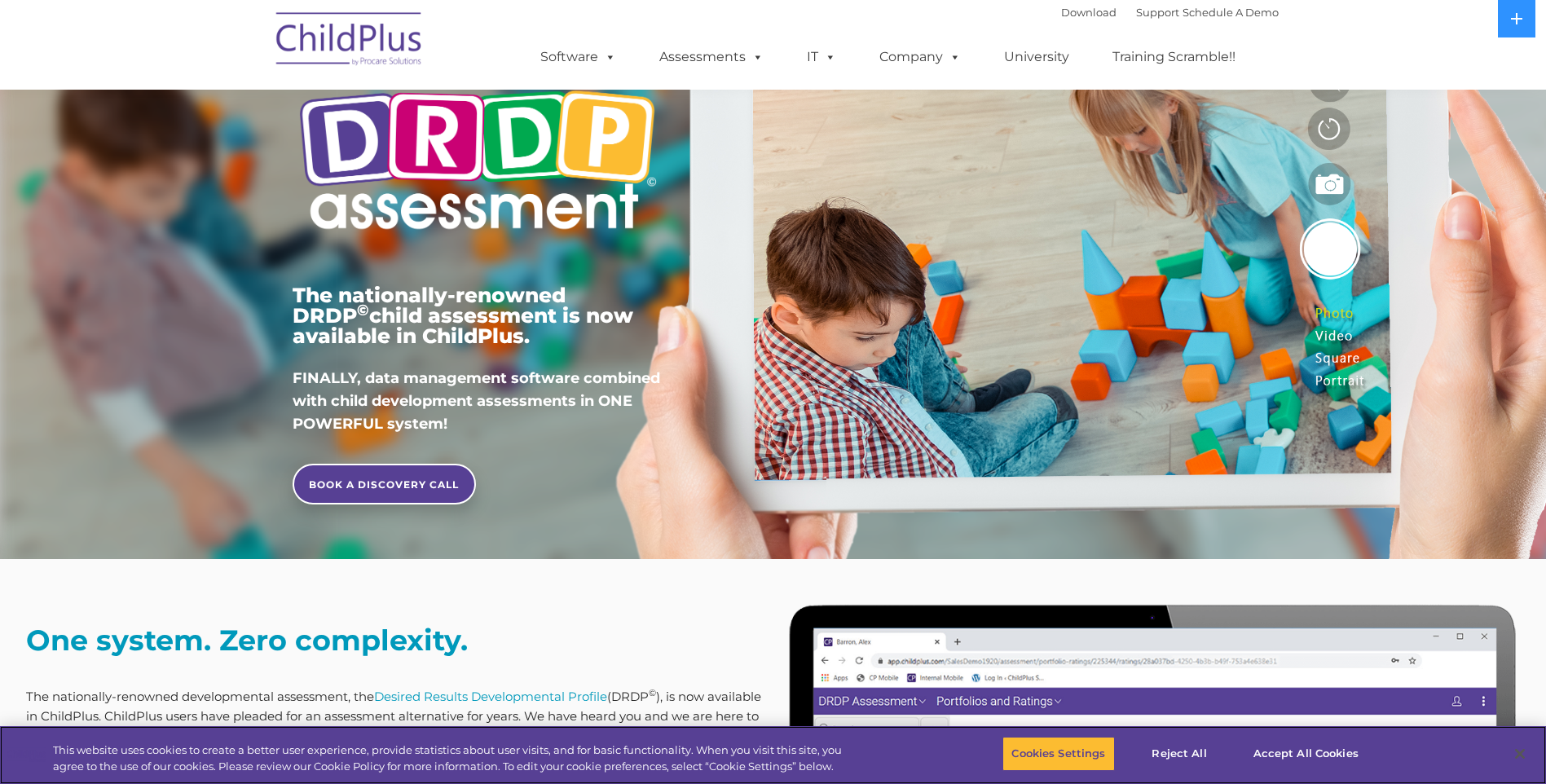
scroll to position [154, 0]
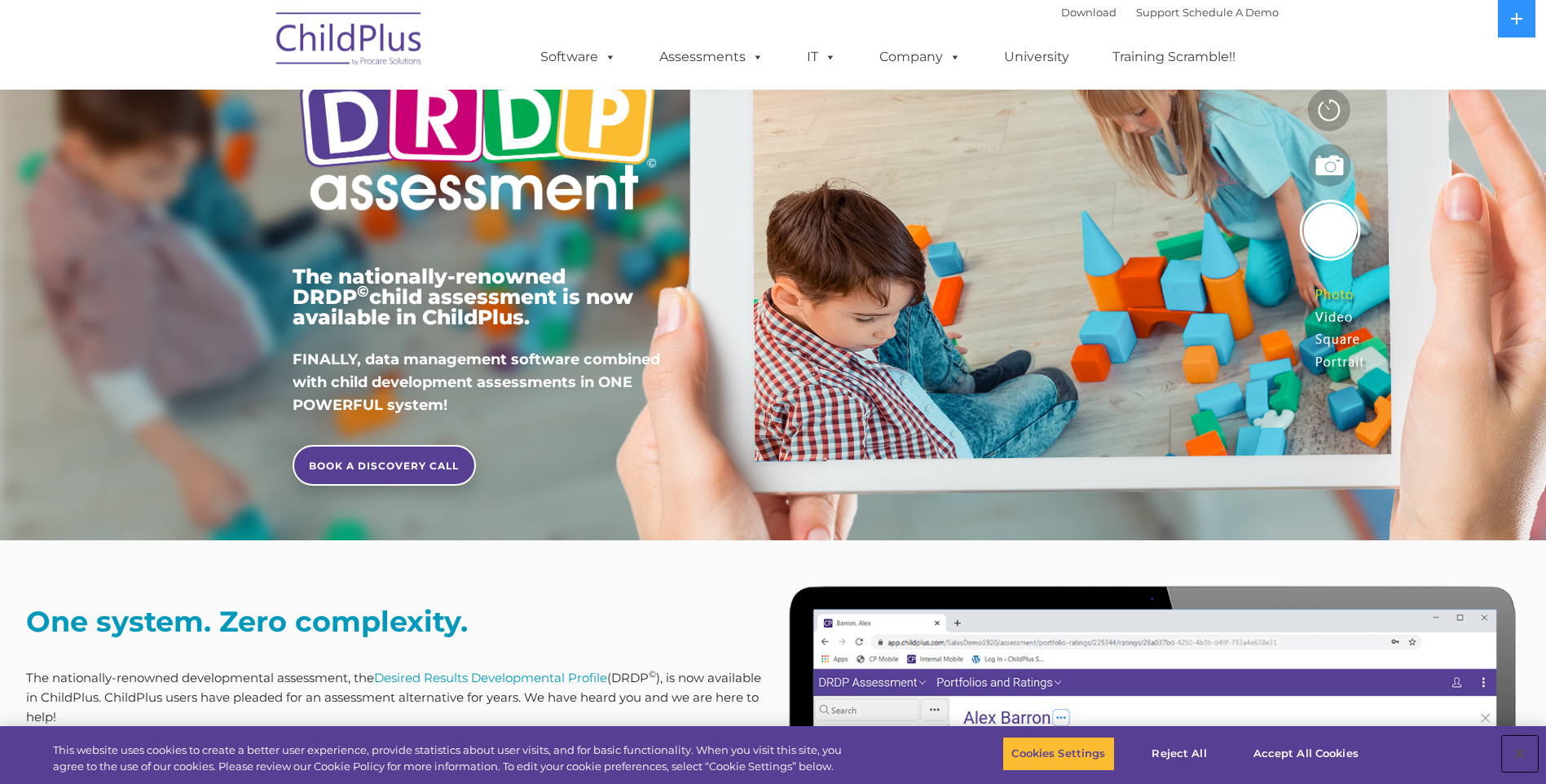
click at [1521, 757] on button "Close" at bounding box center [1520, 754] width 35 height 35
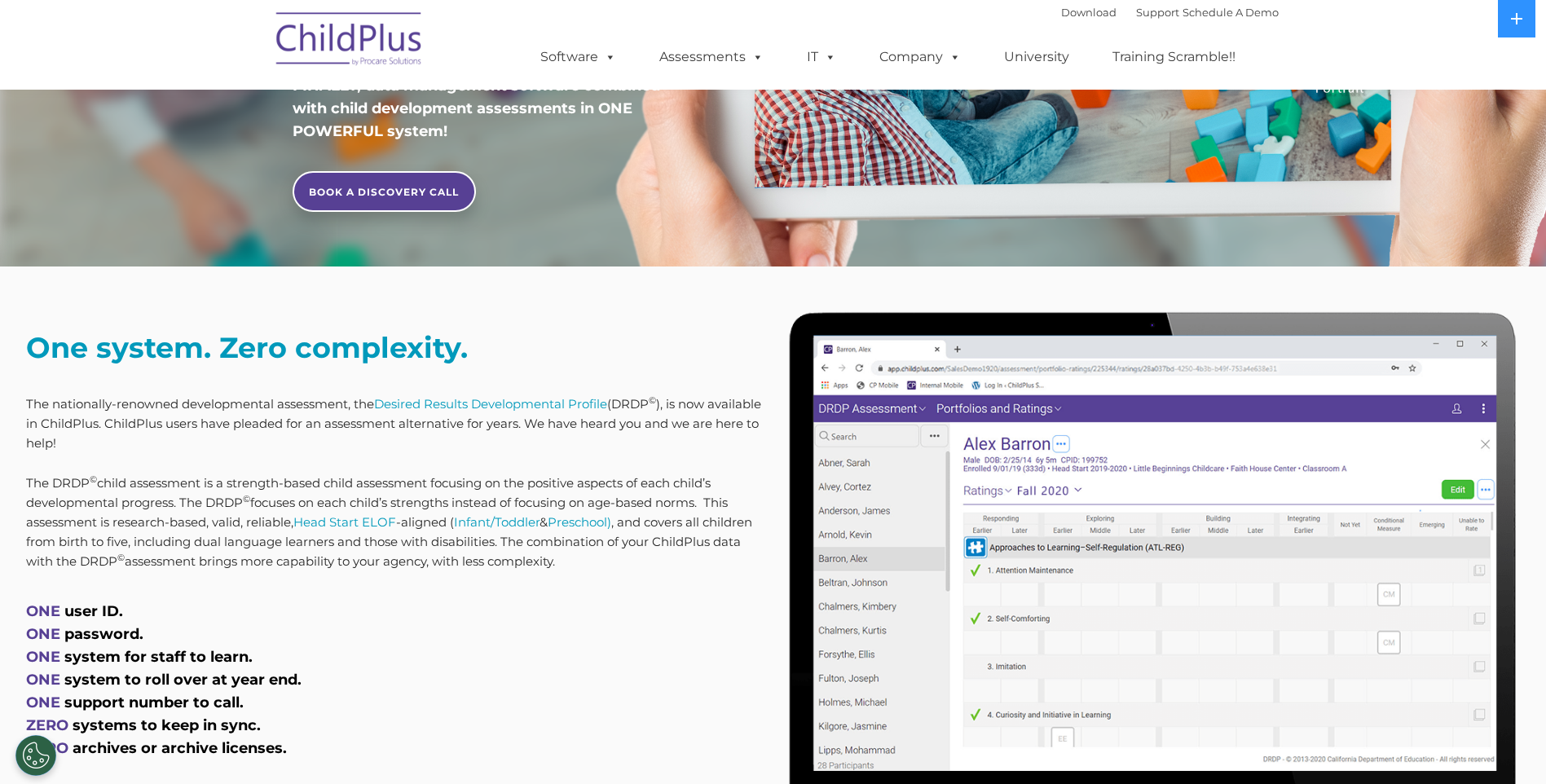
scroll to position [480, 0]
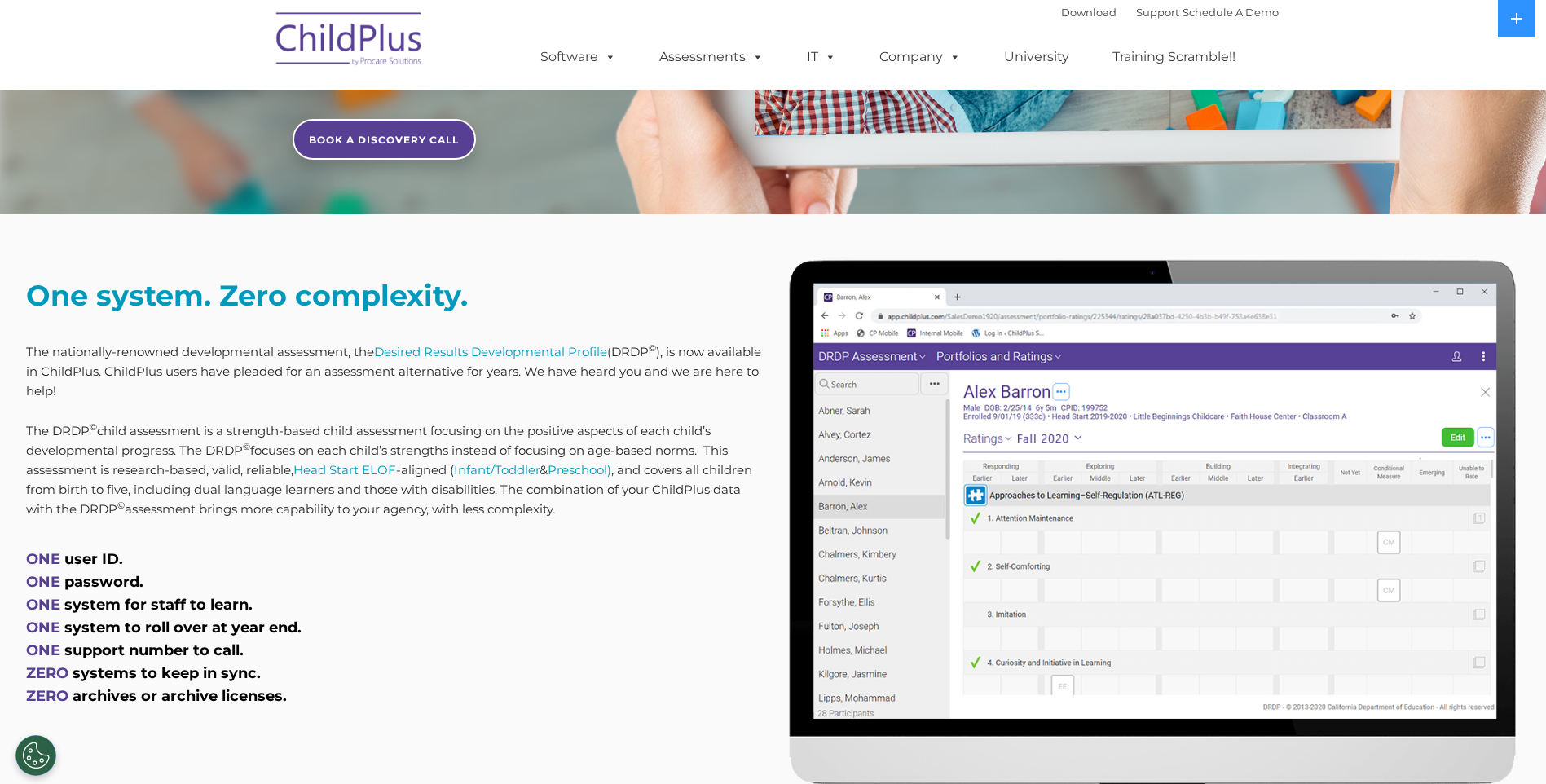
click at [515, 355] on link "Desired Results Developmental Profile" at bounding box center [490, 352] width 233 height 16
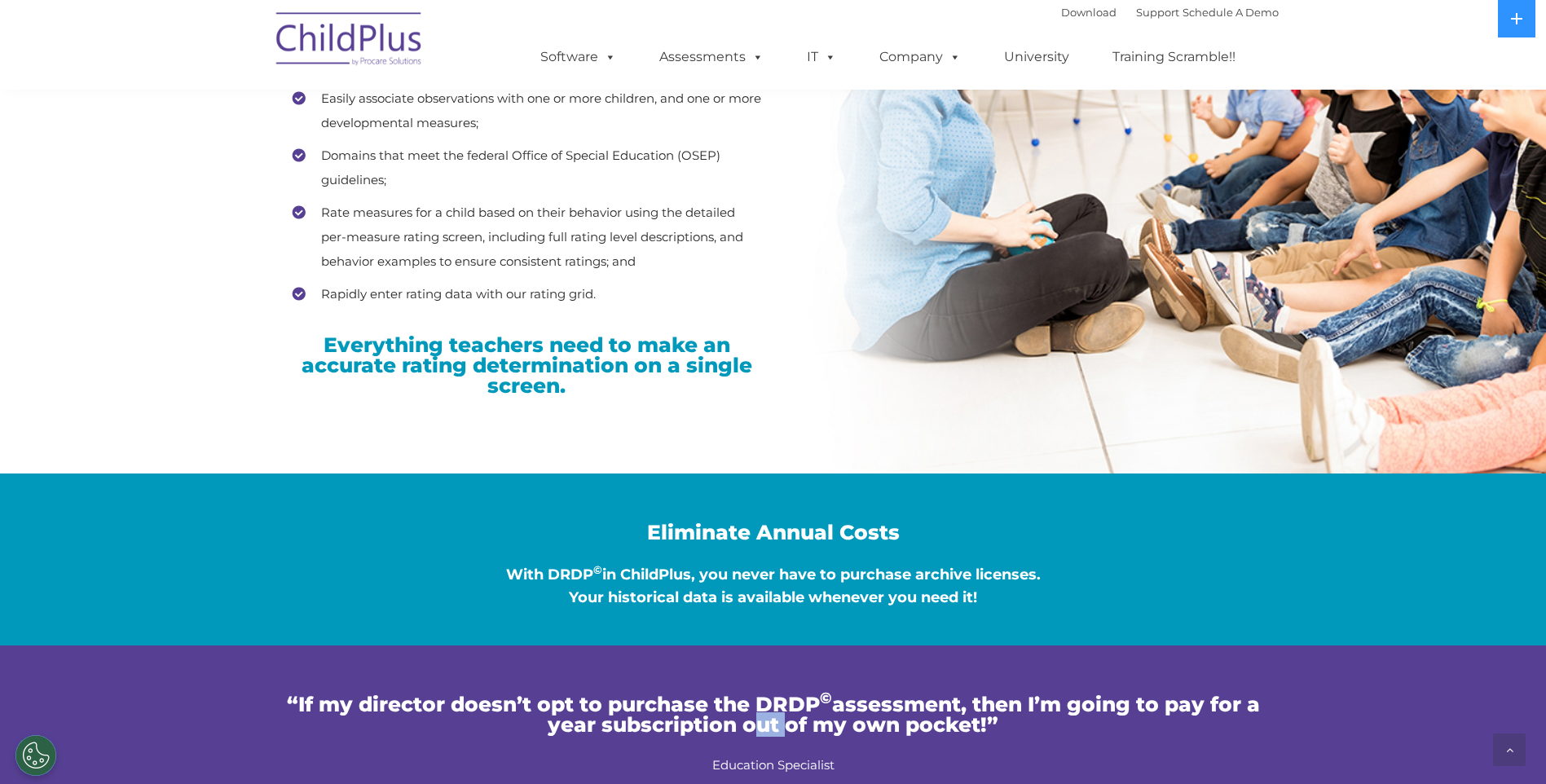
scroll to position [2519, 0]
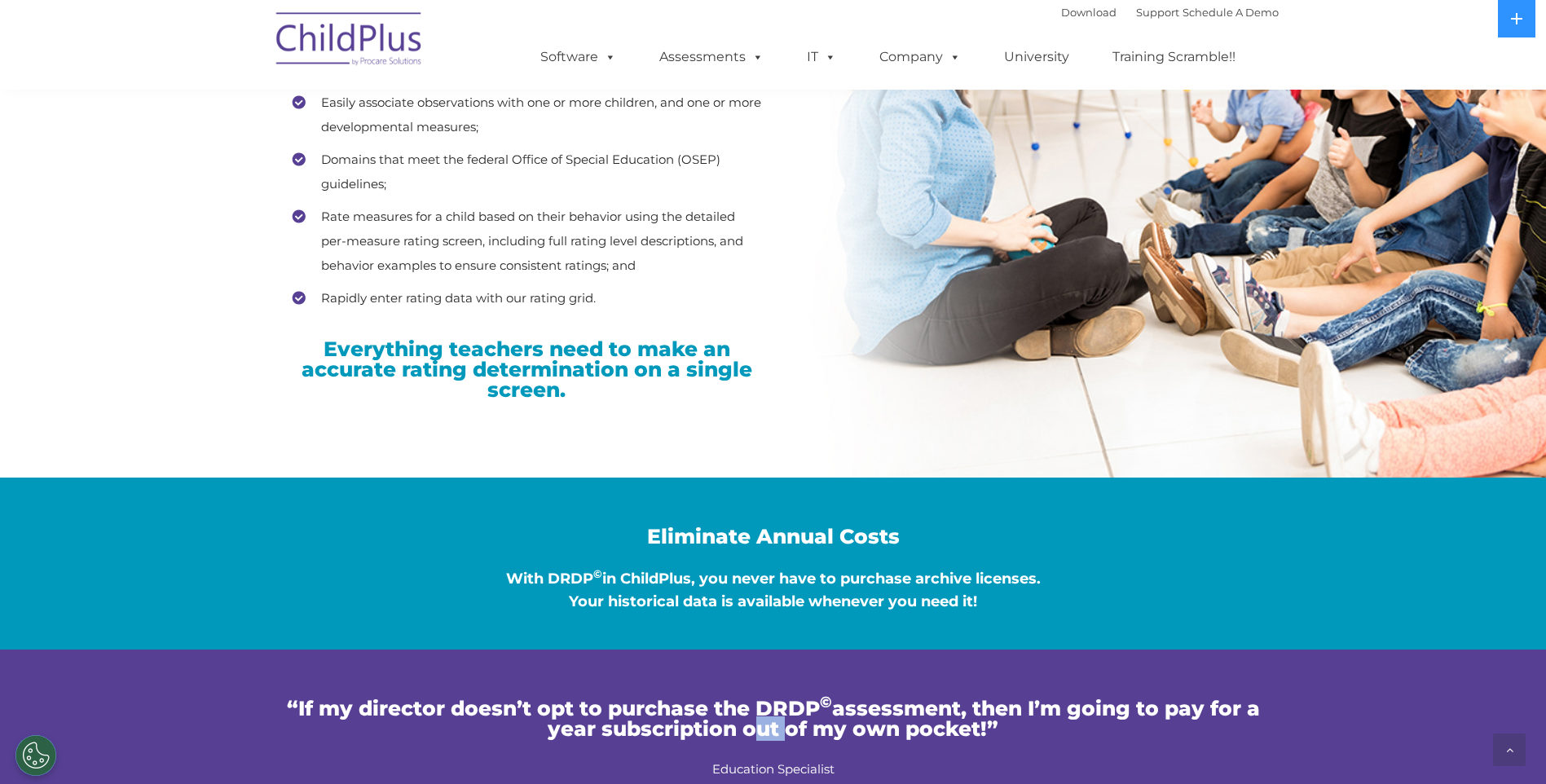
click at [444, 441] on div at bounding box center [773, 453] width 986 height 49
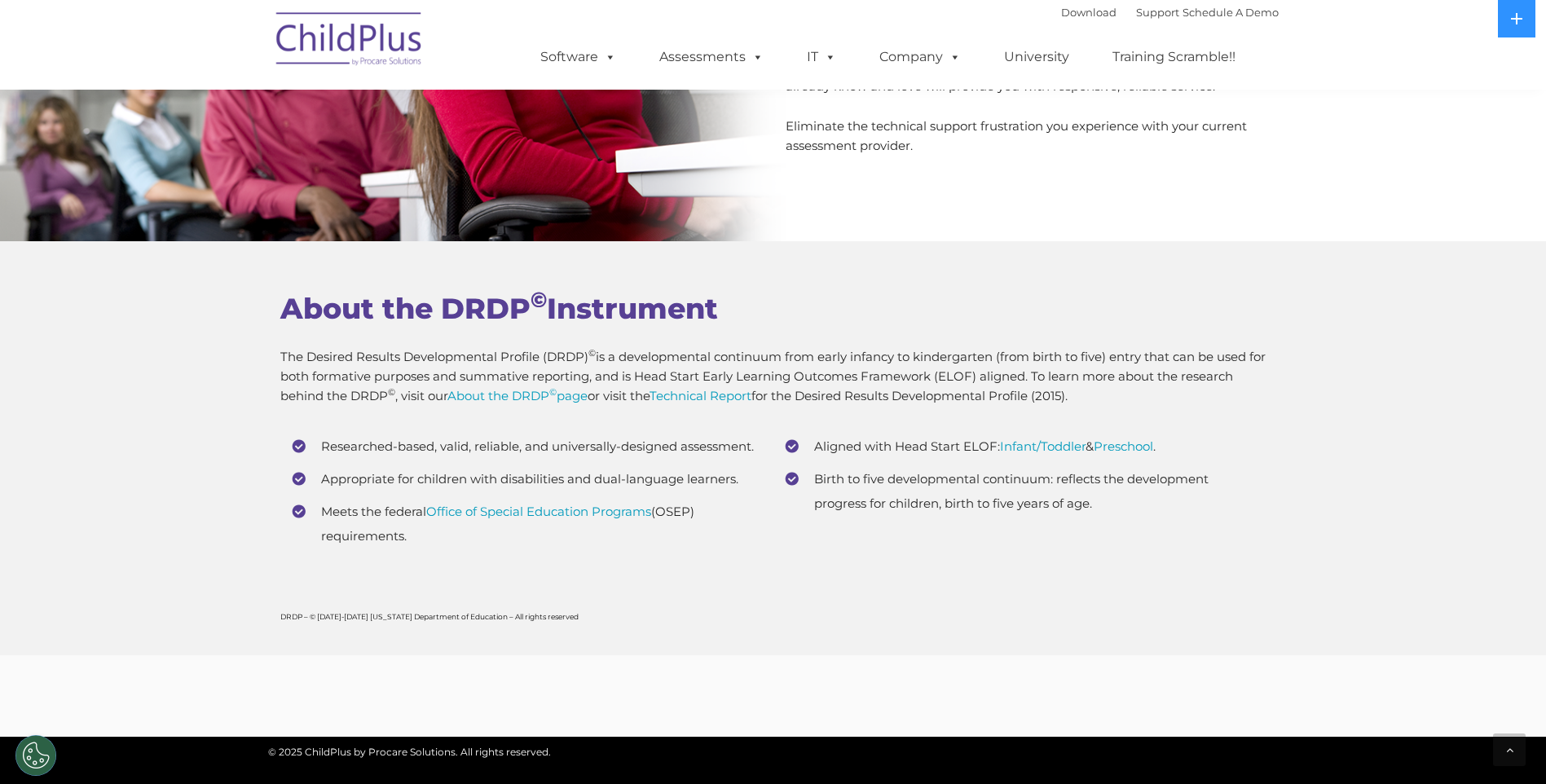
scroll to position [6150, 0]
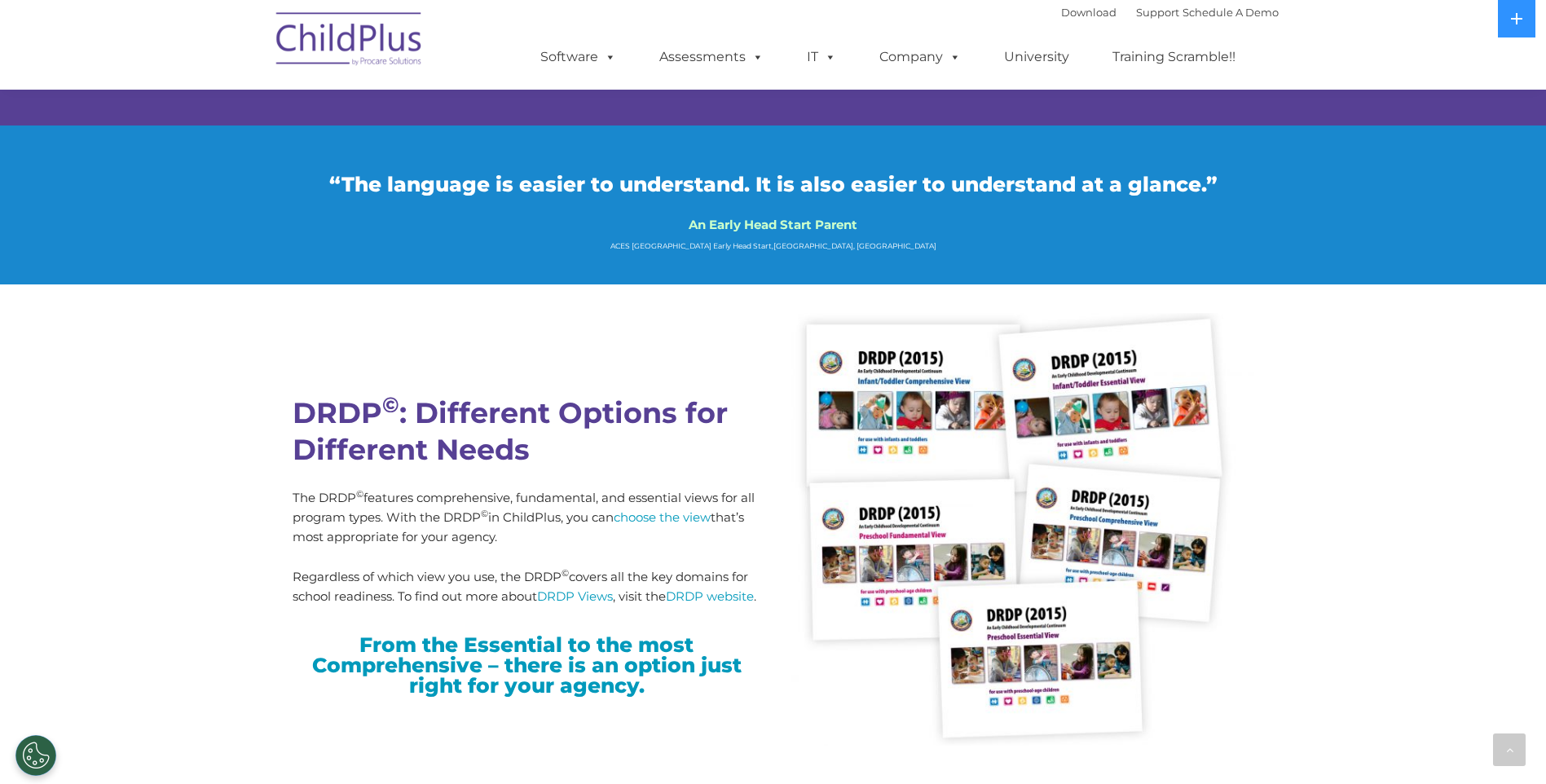
scroll to position [3875, 0]
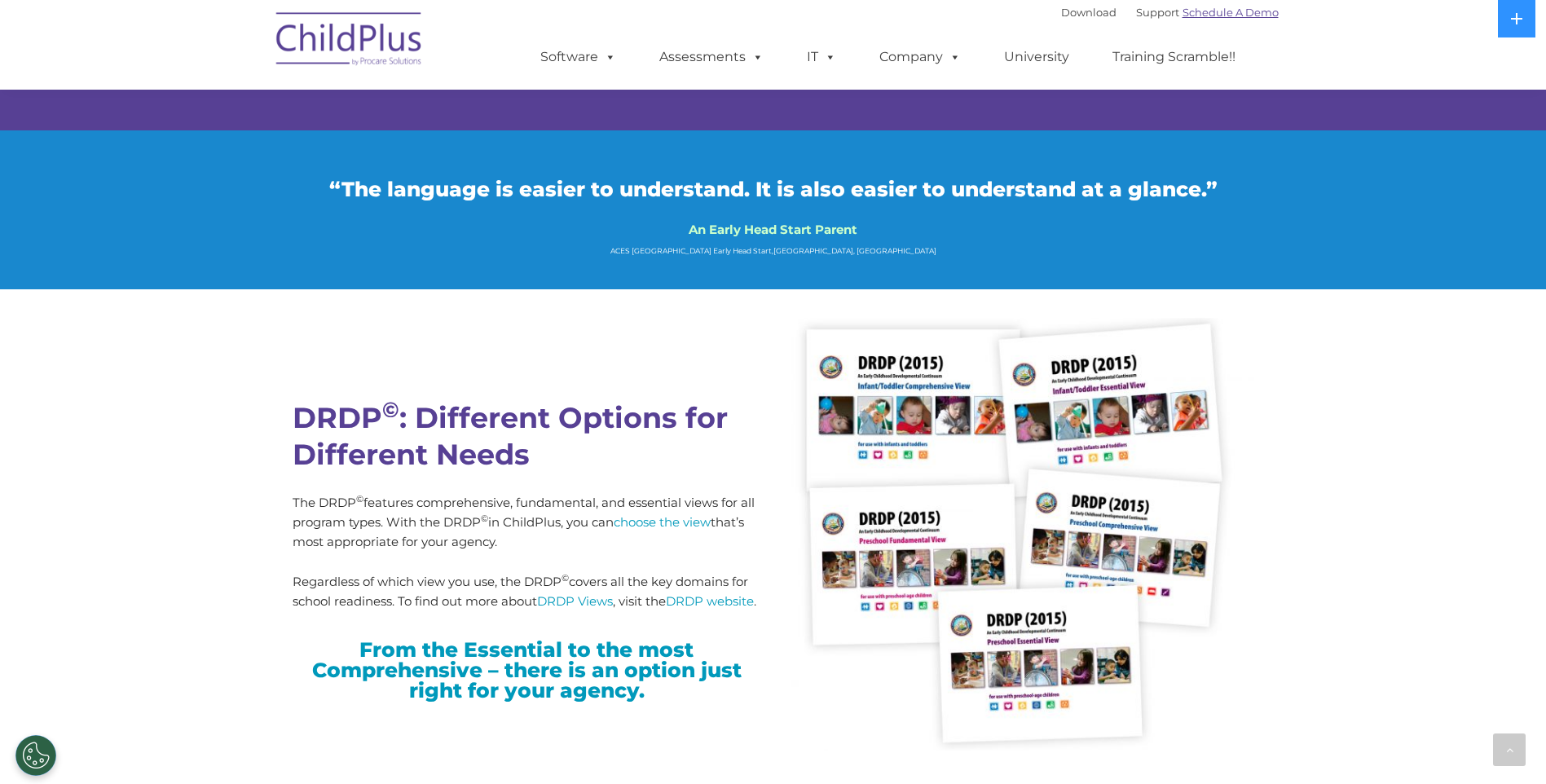
click at [1222, 17] on link "Schedule A Demo" at bounding box center [1231, 12] width 96 height 13
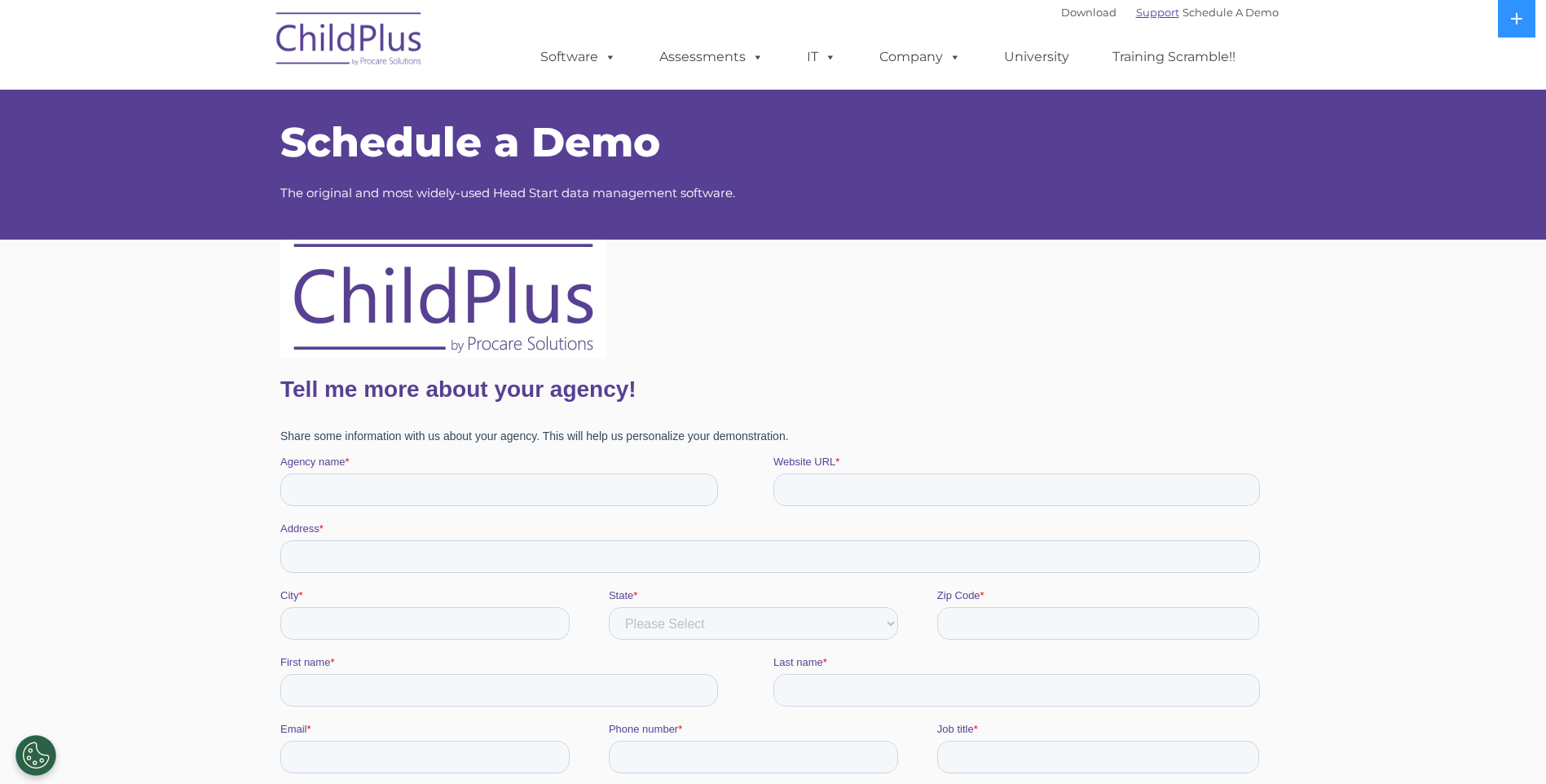
click at [1141, 13] on link "Support" at bounding box center [1158, 12] width 43 height 13
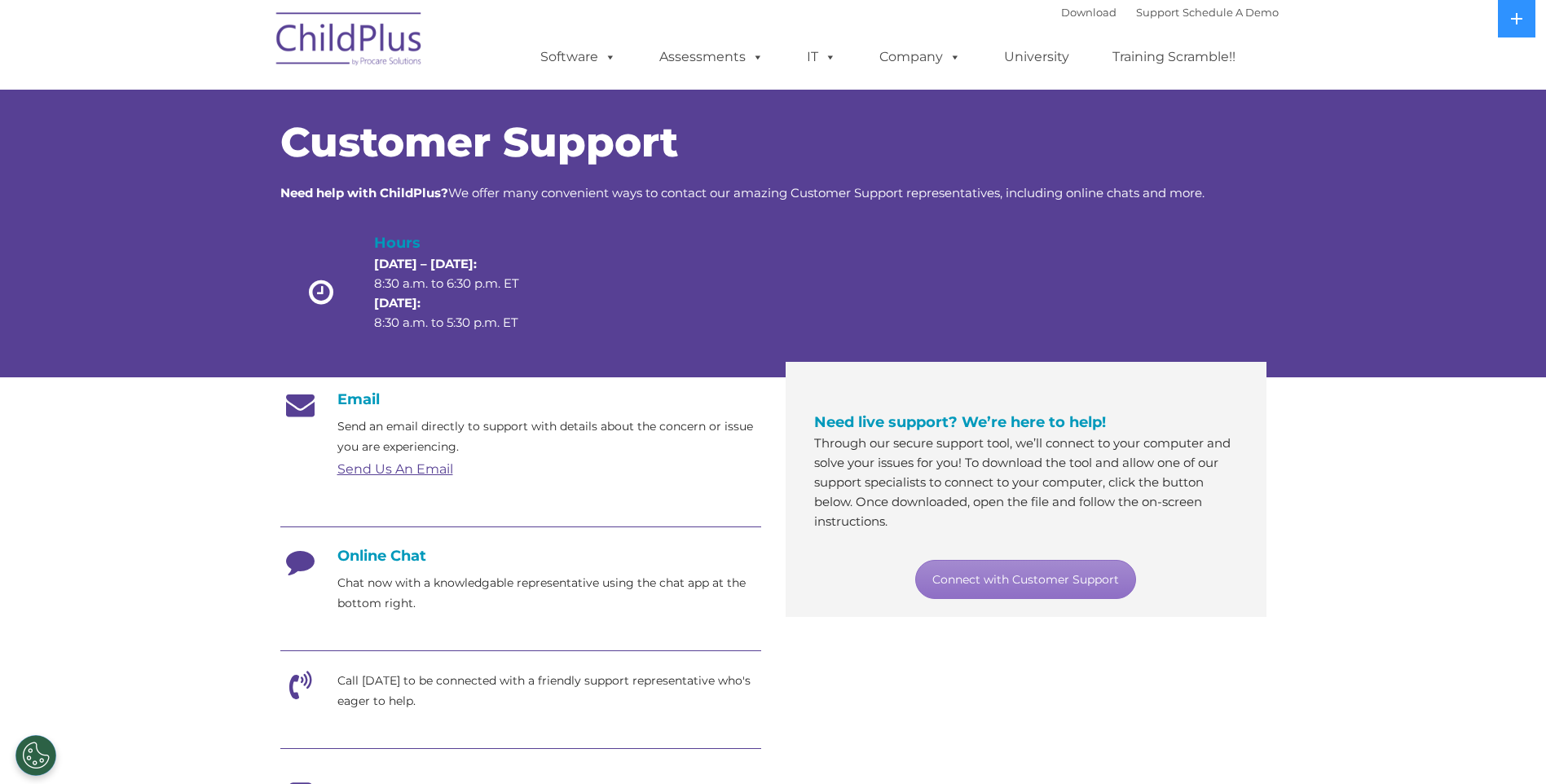
click at [1066, 12] on link "Download" at bounding box center [1088, 12] width 55 height 13
